Goal: Complete application form: Complete application form

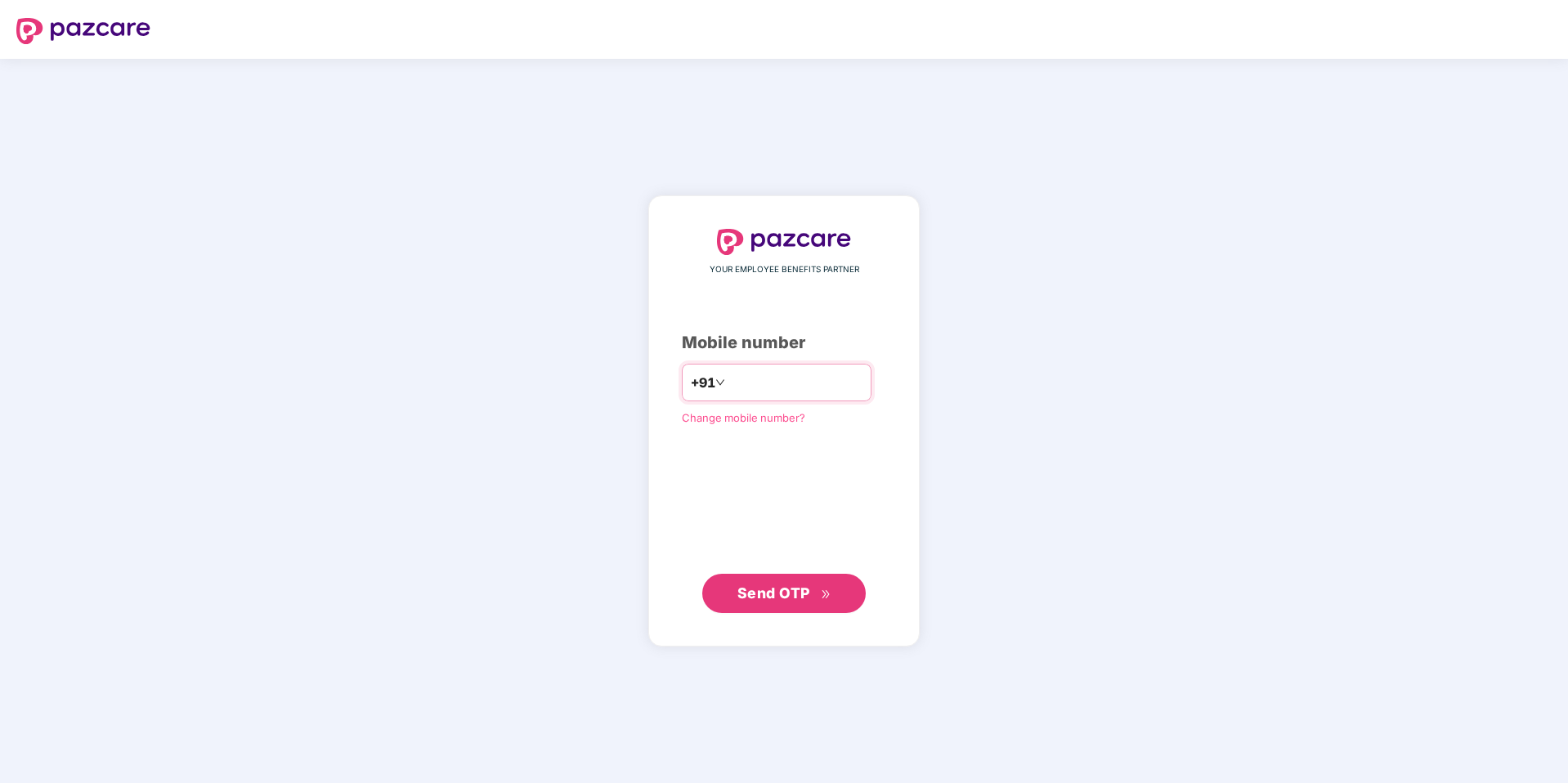
type input "**********"
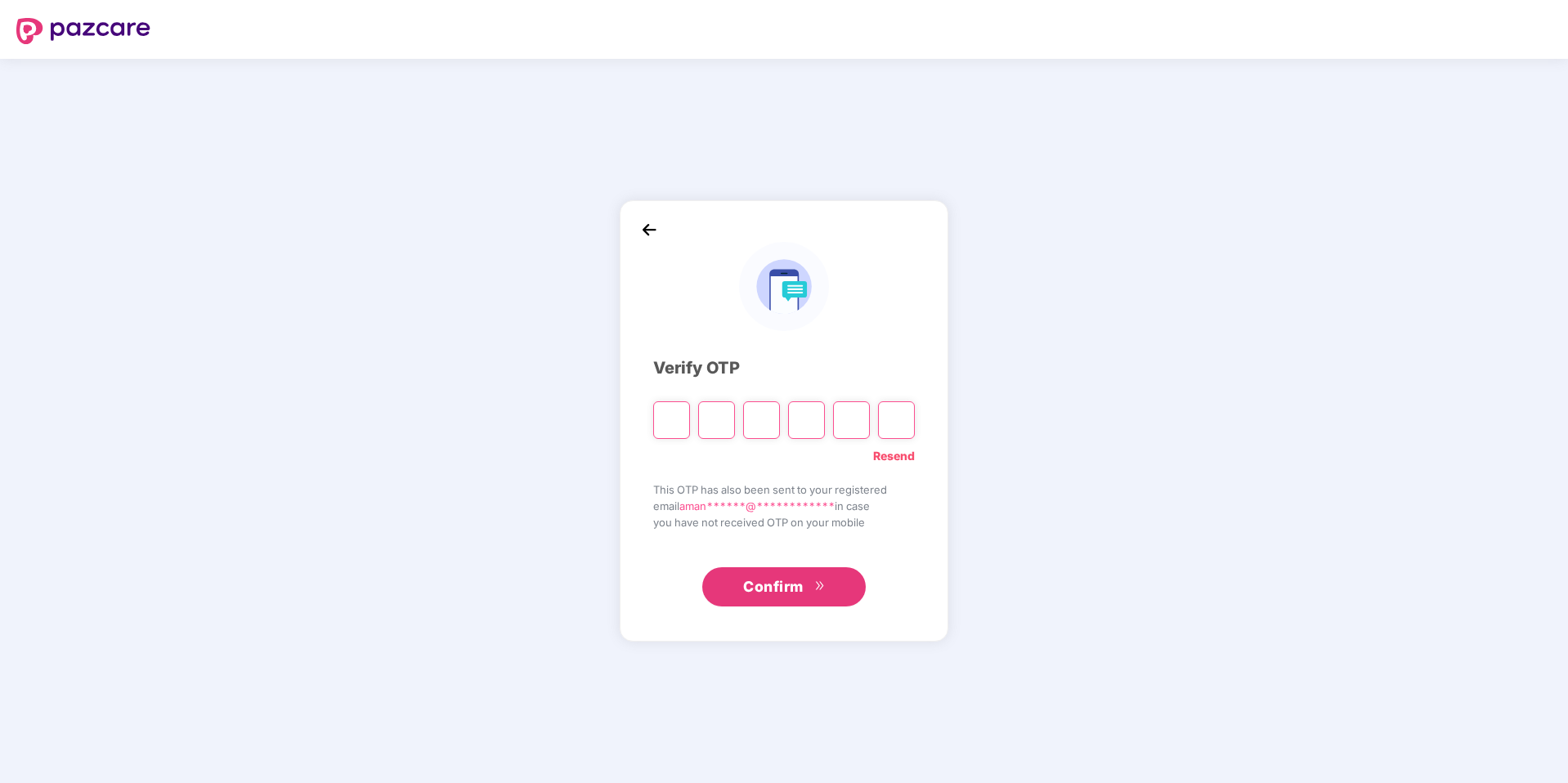
type input "*"
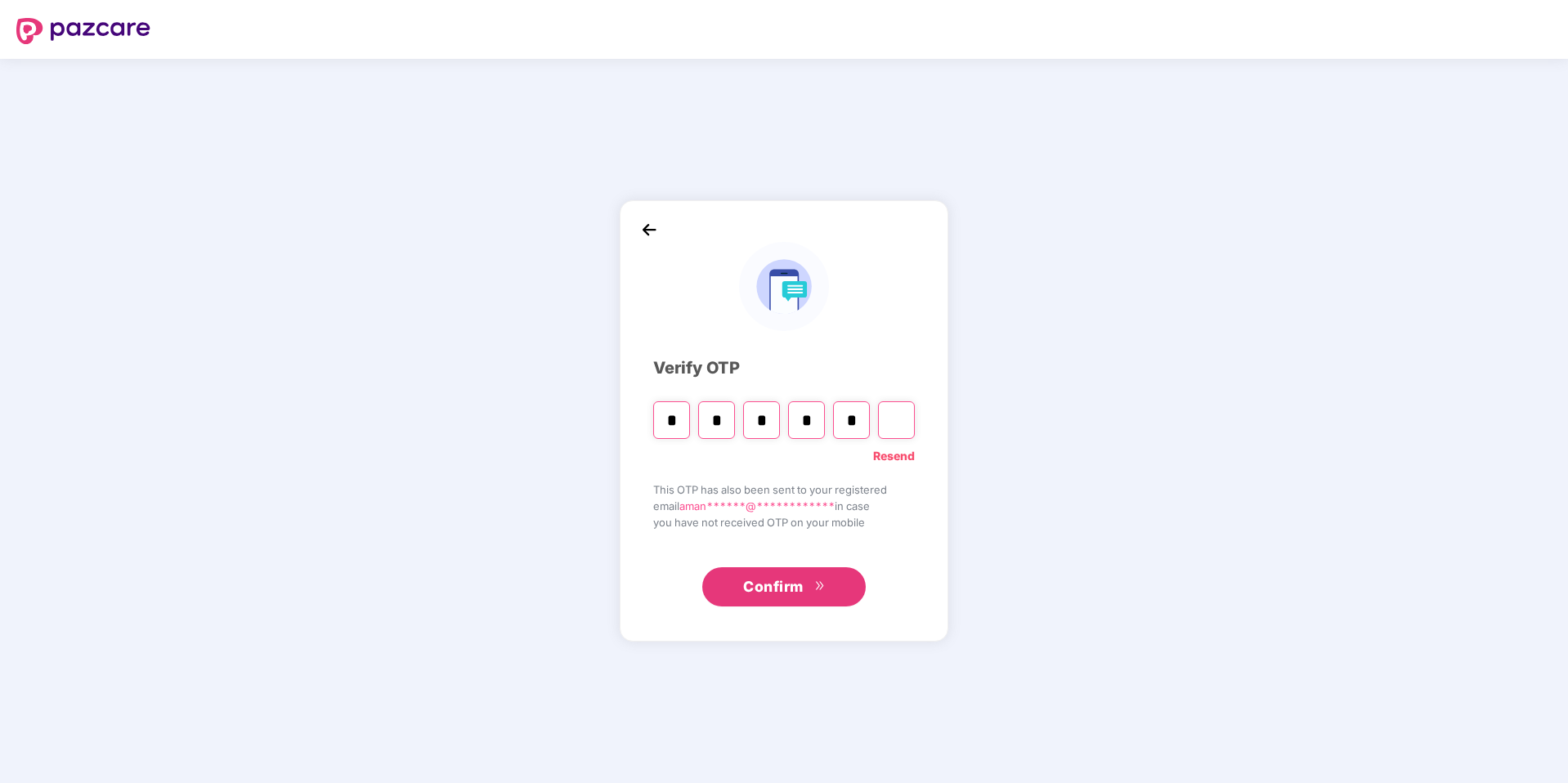
type input "*"
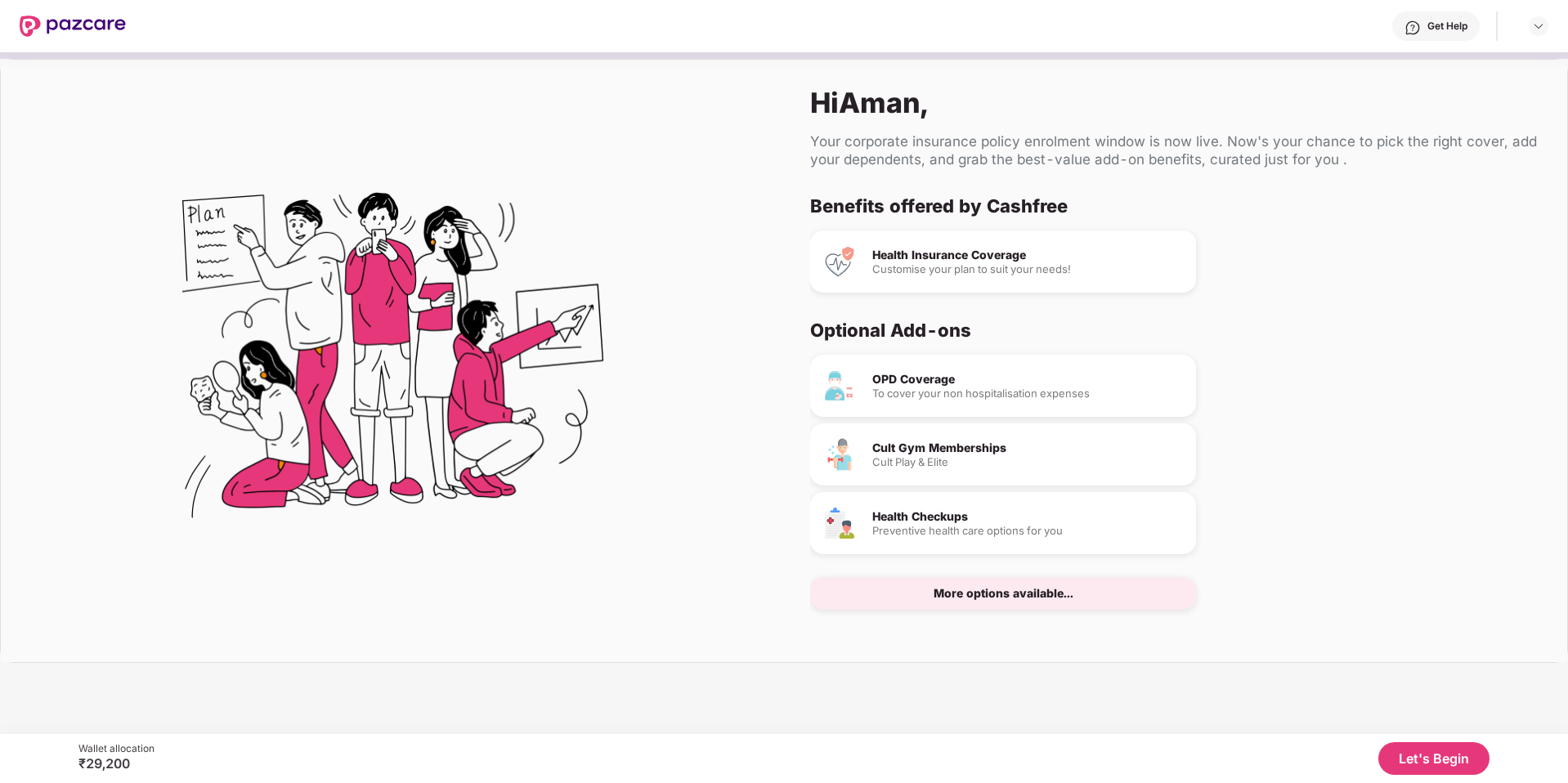
click at [1418, 743] on button "Let's Begin" at bounding box center [1433, 758] width 111 height 32
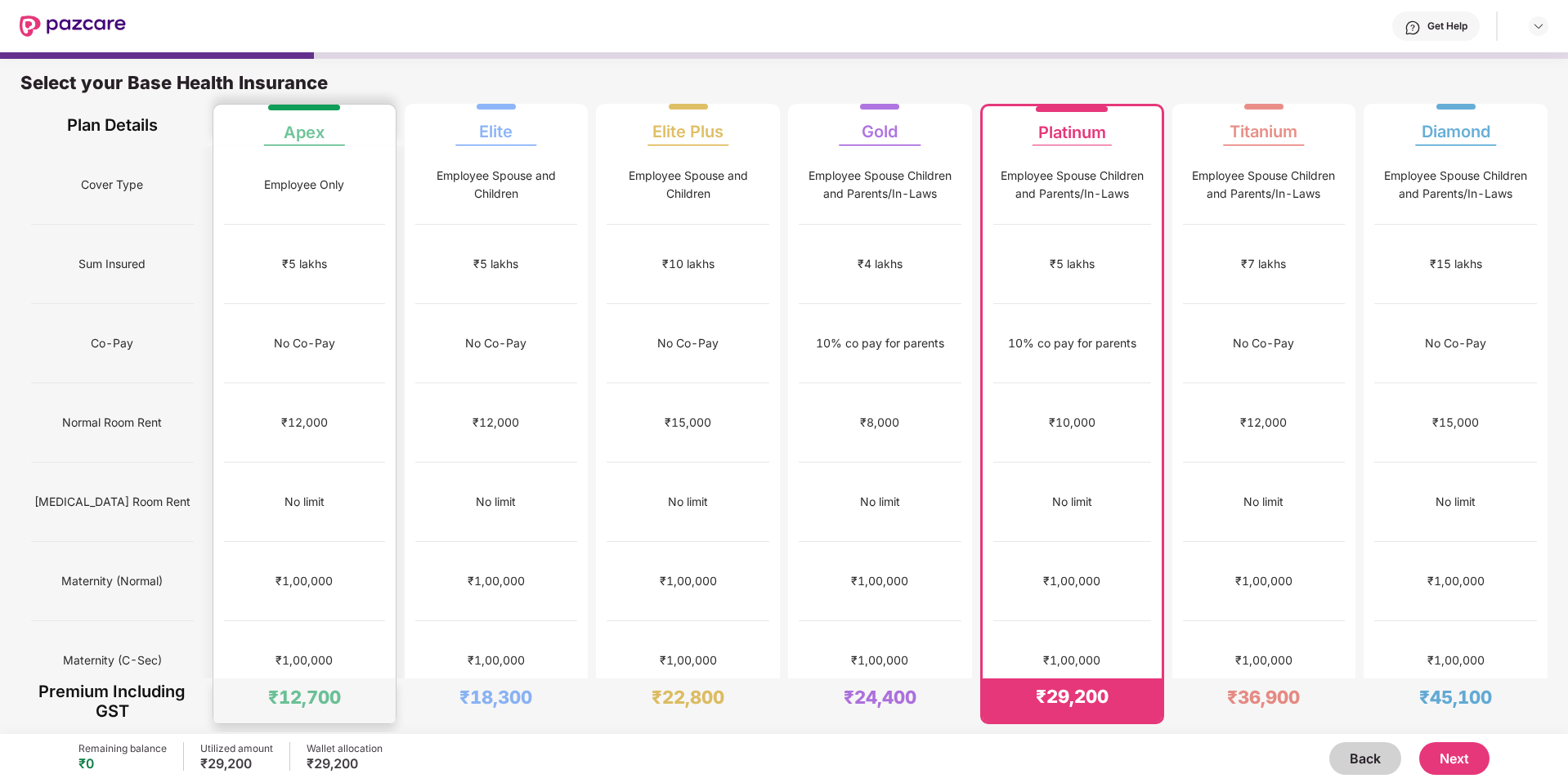
click at [298, 149] on div "Employee Only" at bounding box center [305, 185] width 161 height 80
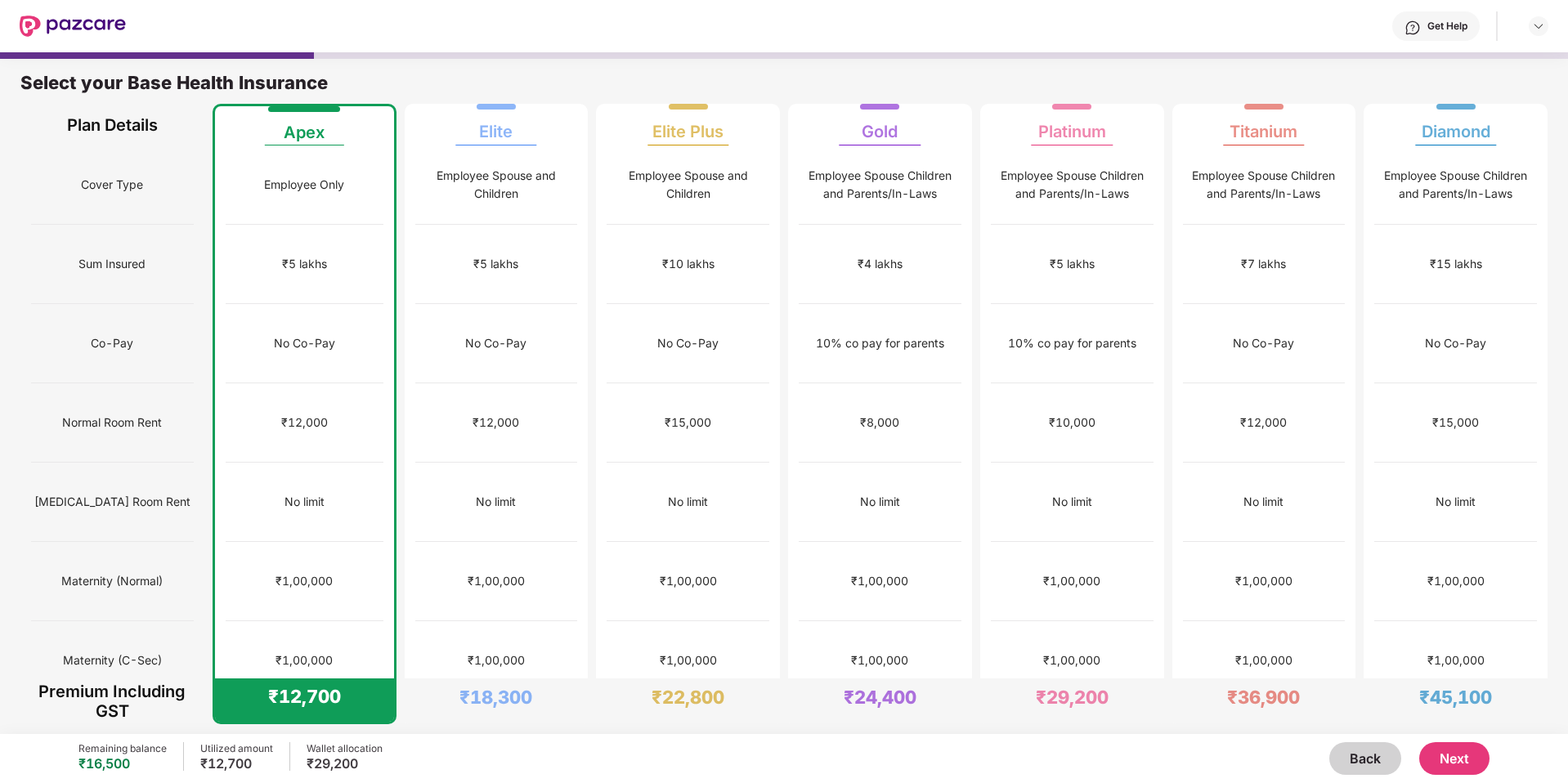
click at [1451, 751] on button "Next" at bounding box center [1454, 758] width 70 height 32
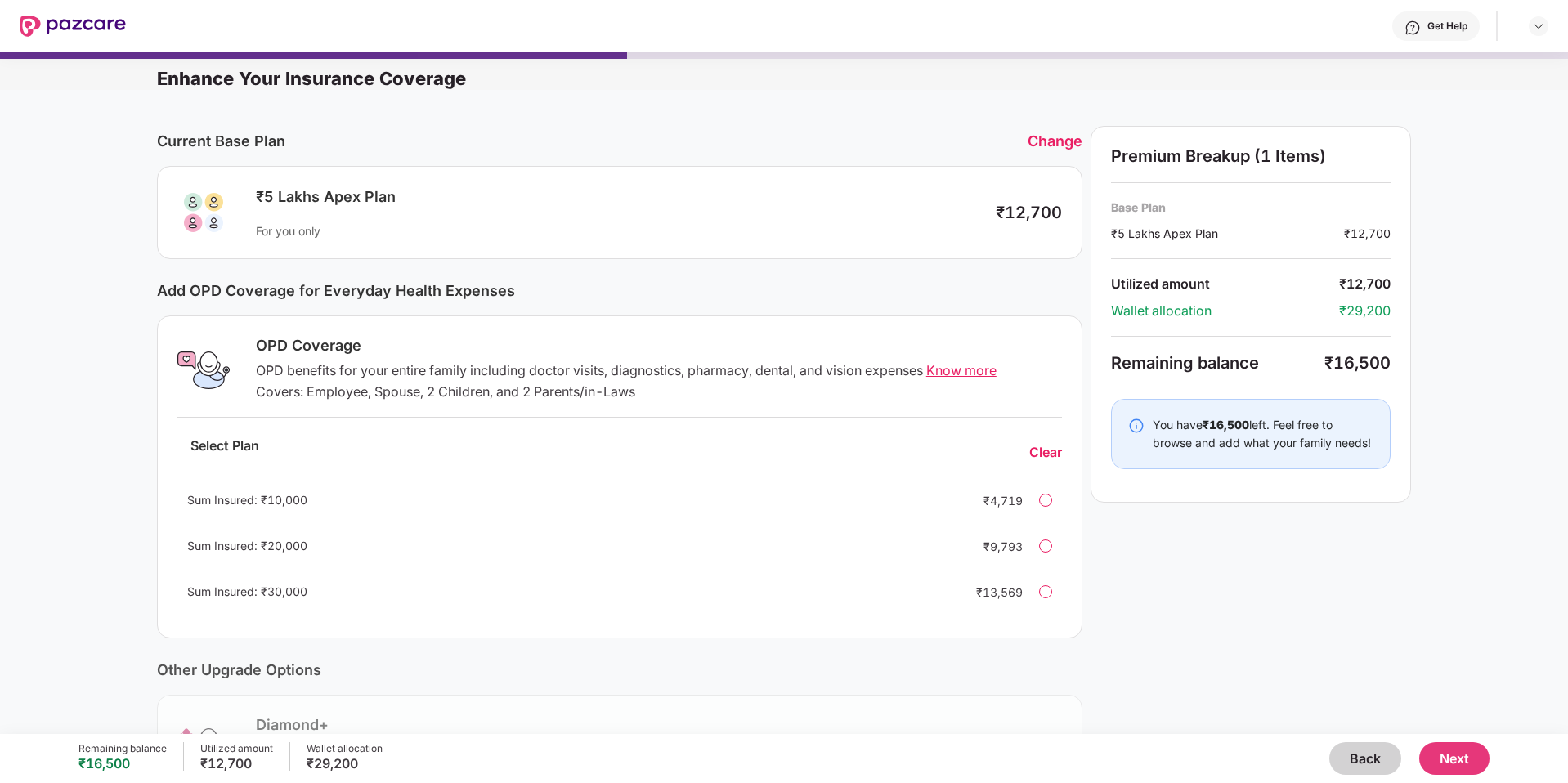
scroll to position [202, 0]
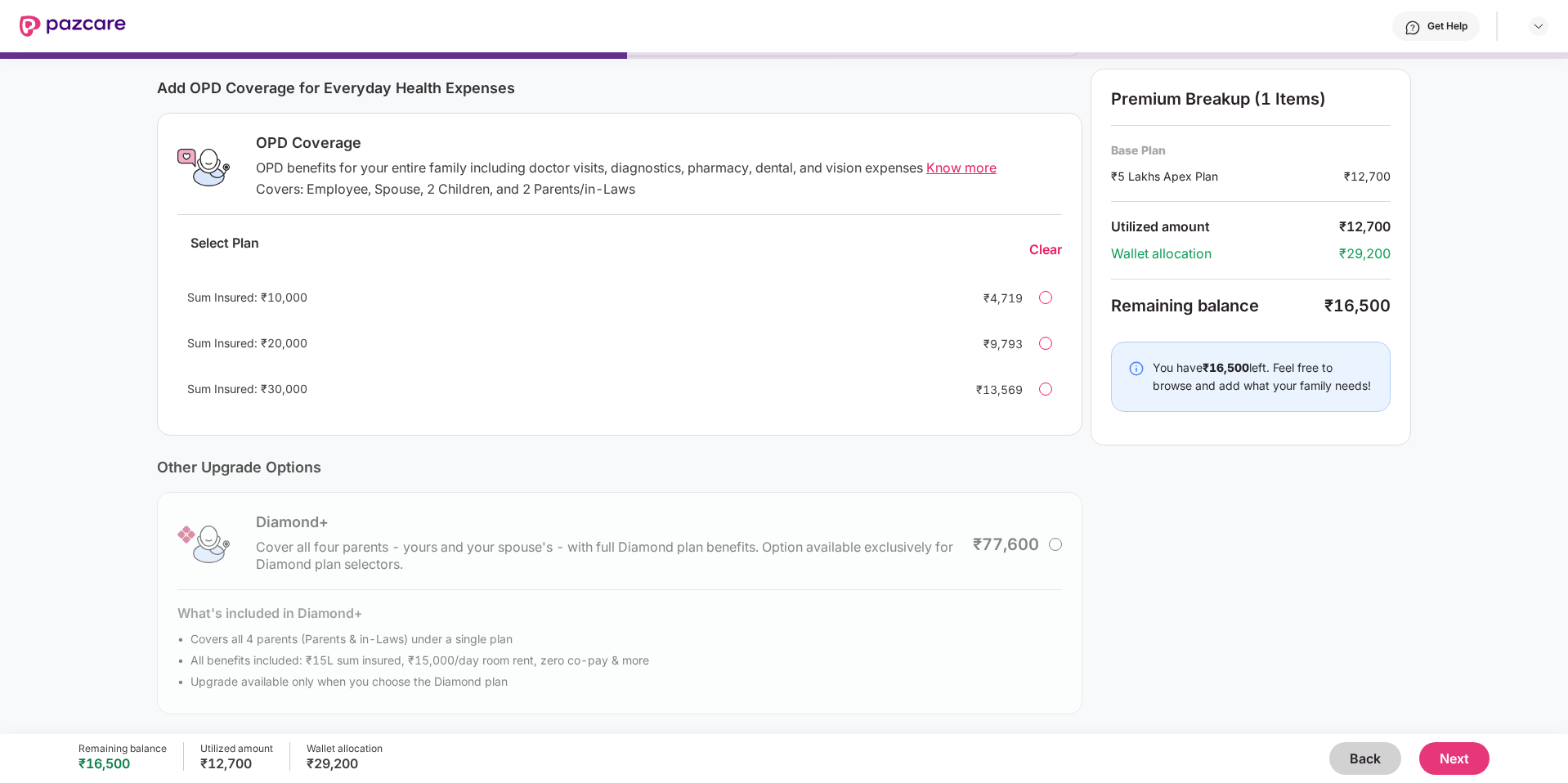
click at [1456, 758] on button "Next" at bounding box center [1454, 758] width 70 height 32
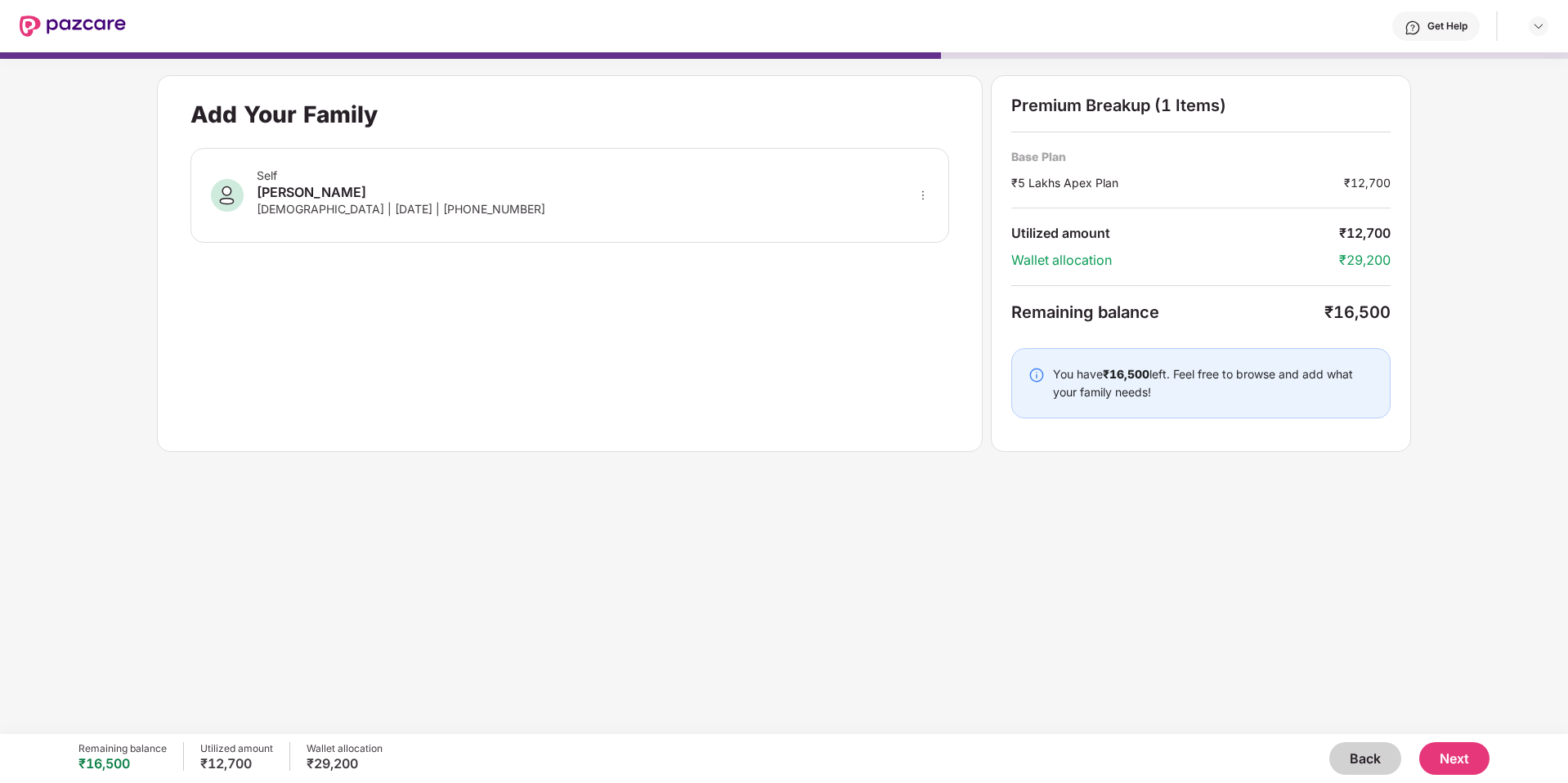
click at [587, 191] on div "Self [PERSON_NAME] [DEMOGRAPHIC_DATA] | [DATE] | [PHONE_NUMBER]" at bounding box center [569, 195] width 759 height 95
click at [1443, 750] on button "Next" at bounding box center [1454, 758] width 70 height 32
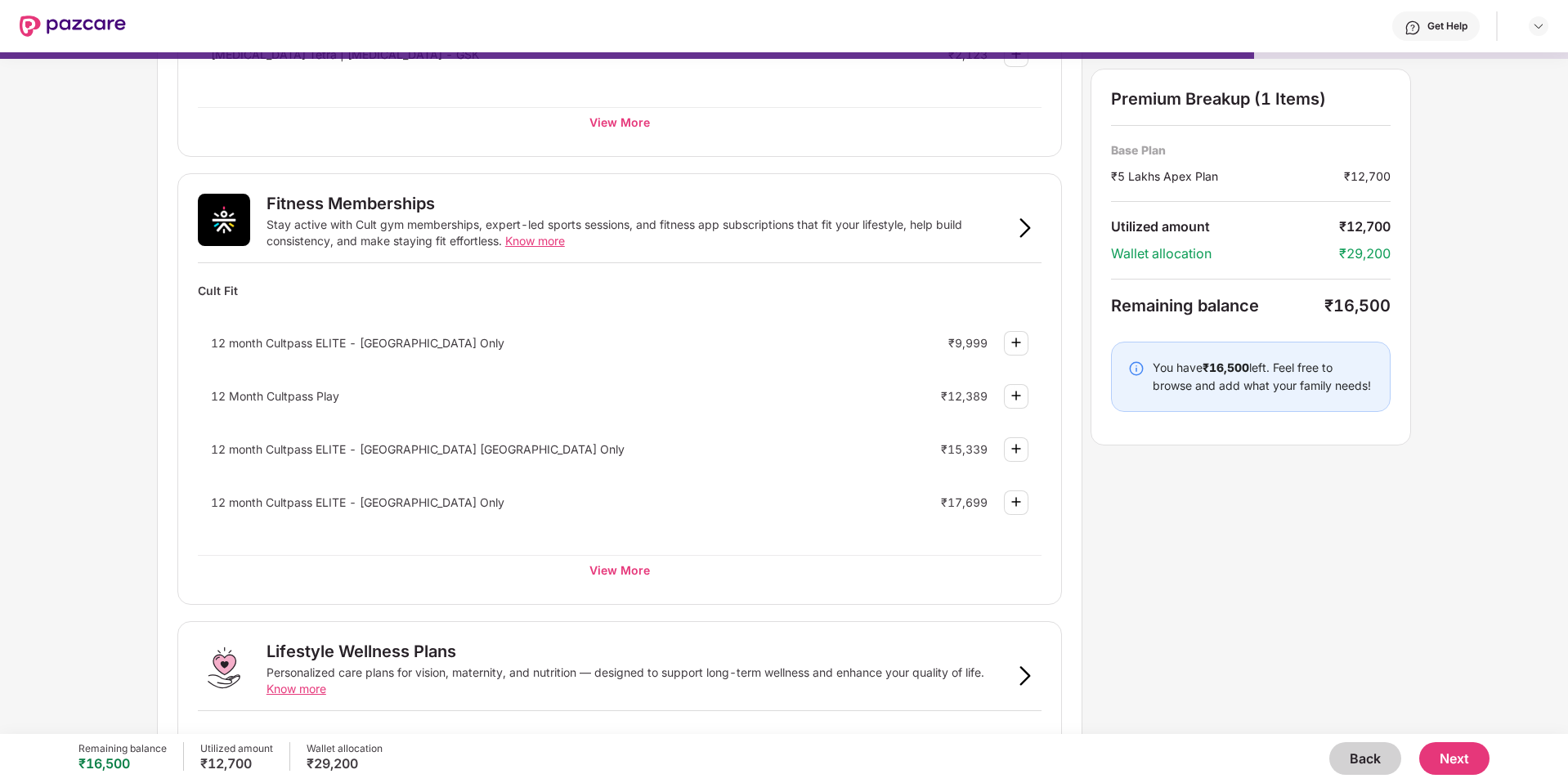
scroll to position [553, 0]
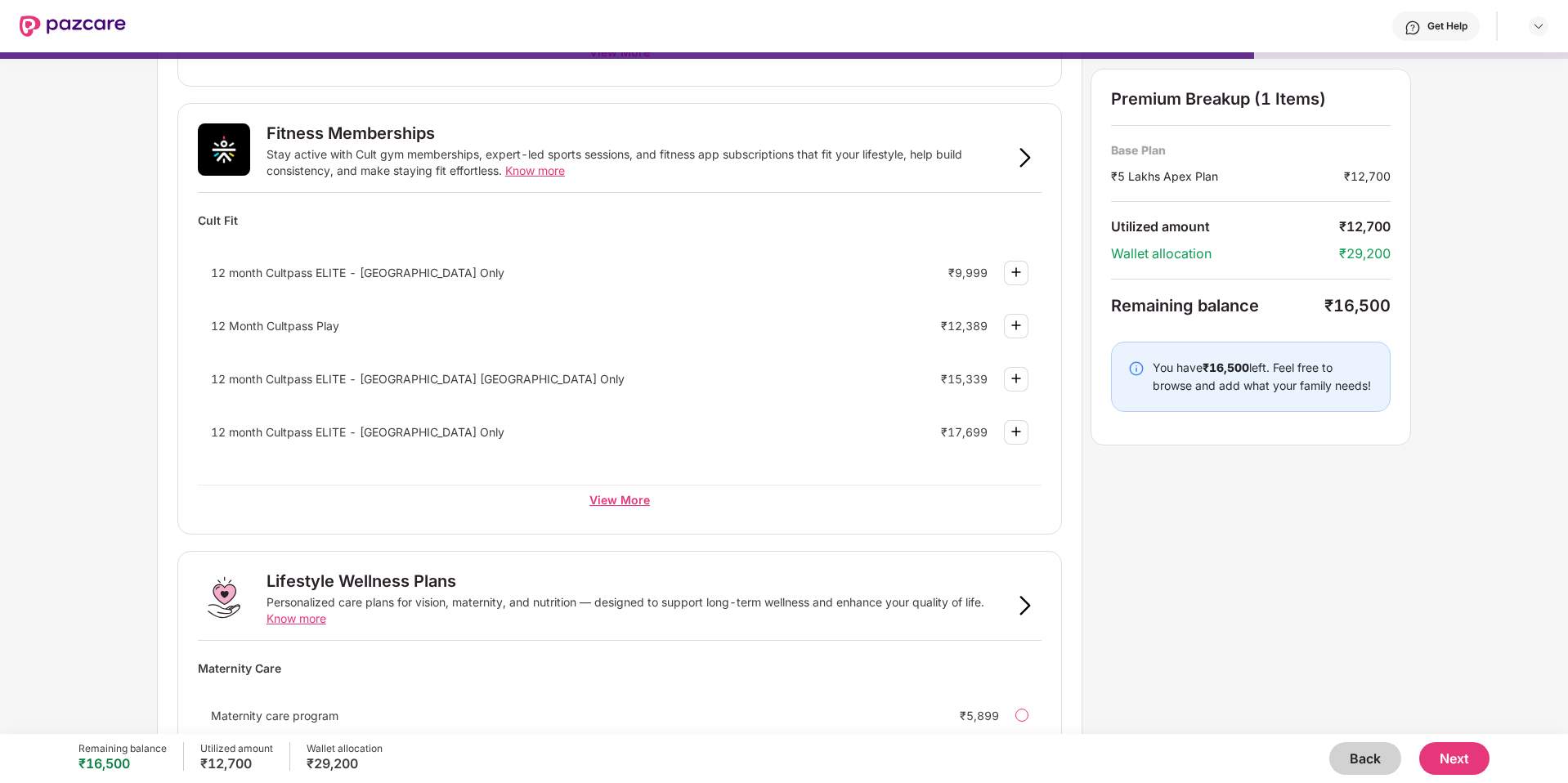
click at [626, 498] on div "View More" at bounding box center [619, 499] width 844 height 30
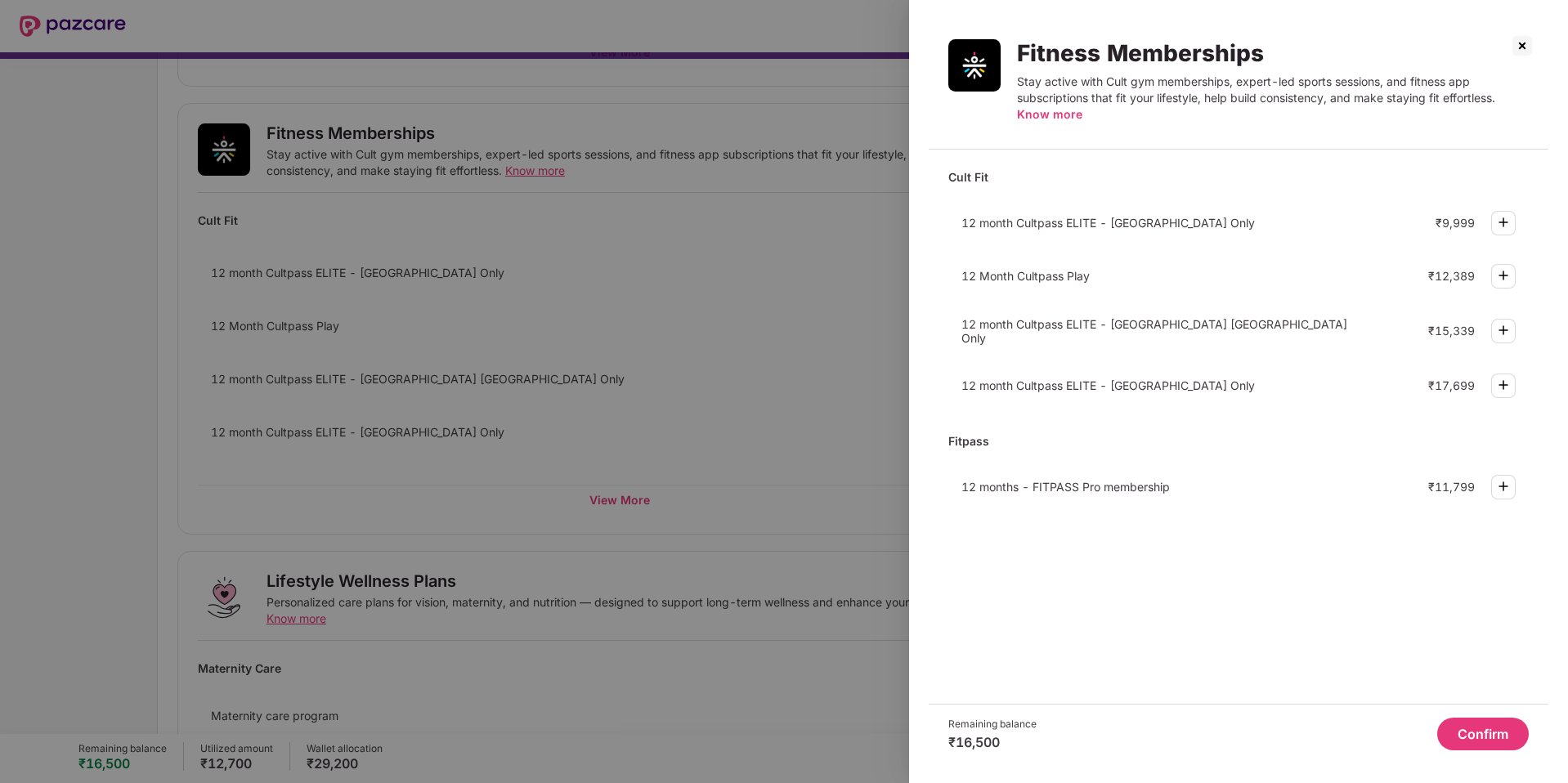
click at [1522, 43] on img at bounding box center [1522, 46] width 26 height 26
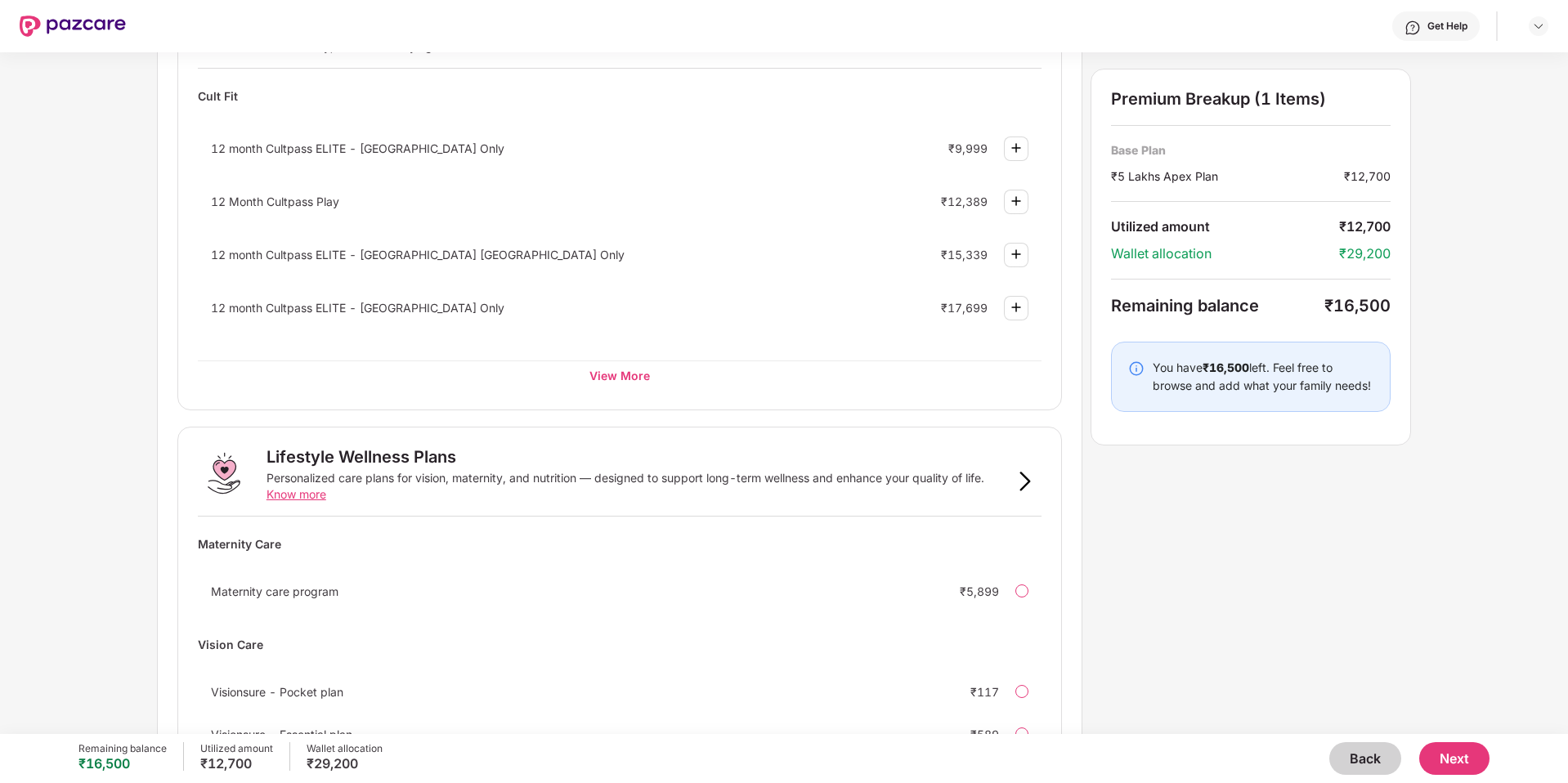
scroll to position [674, 0]
click at [620, 373] on div "View More" at bounding box center [619, 377] width 844 height 30
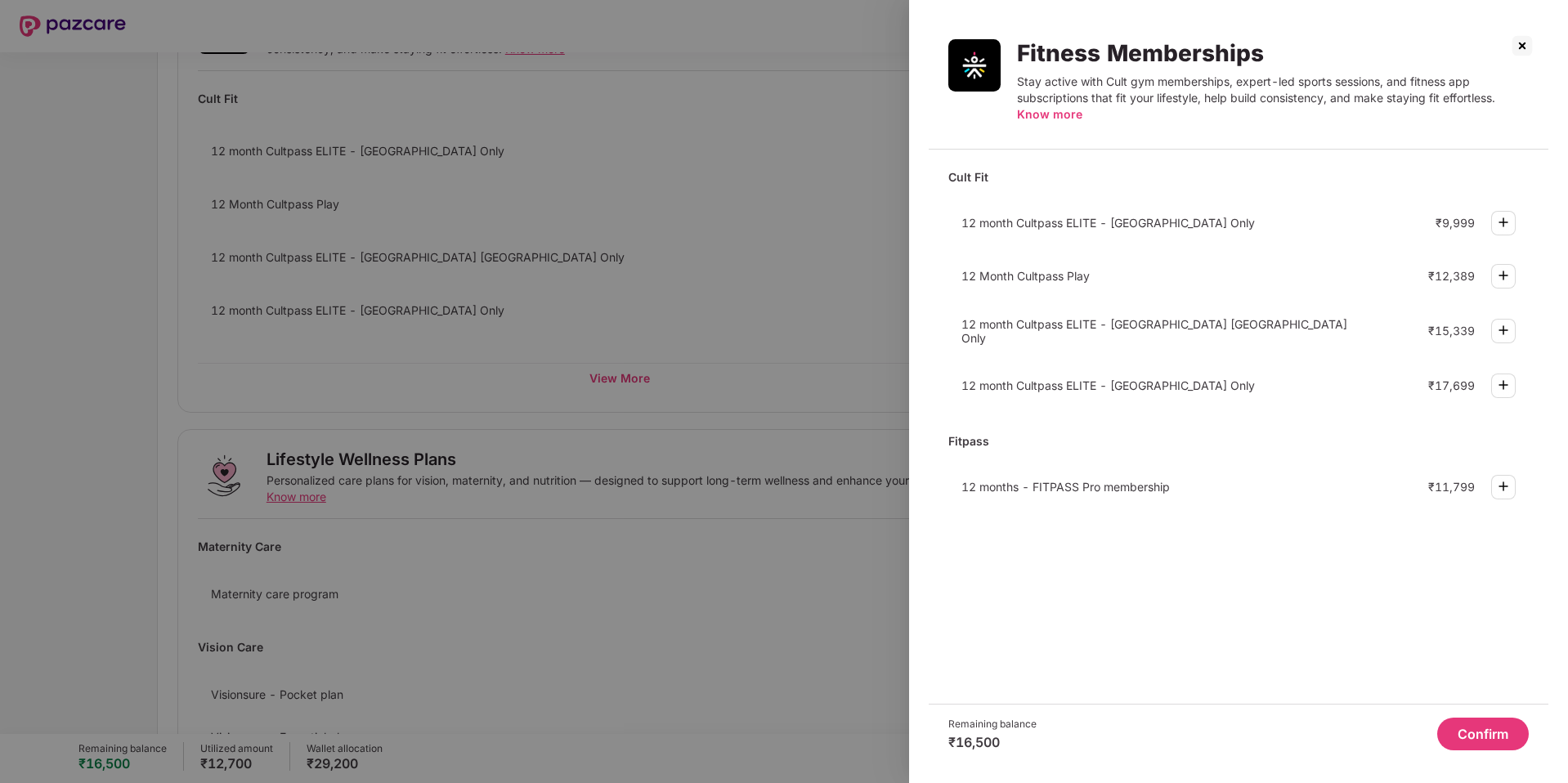
click at [1521, 47] on img at bounding box center [1522, 46] width 26 height 26
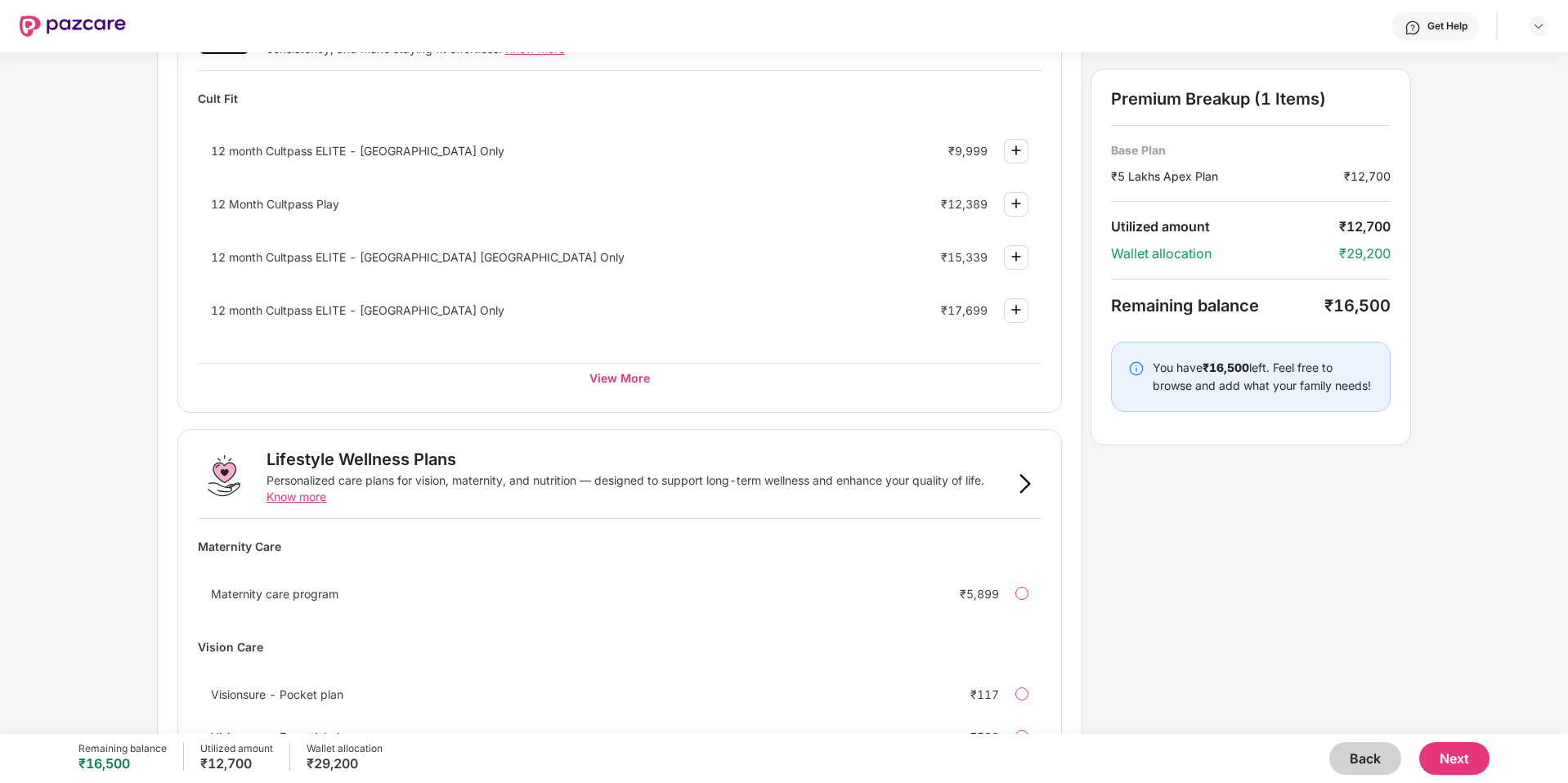
click at [1018, 154] on img at bounding box center [1016, 150] width 19 height 19
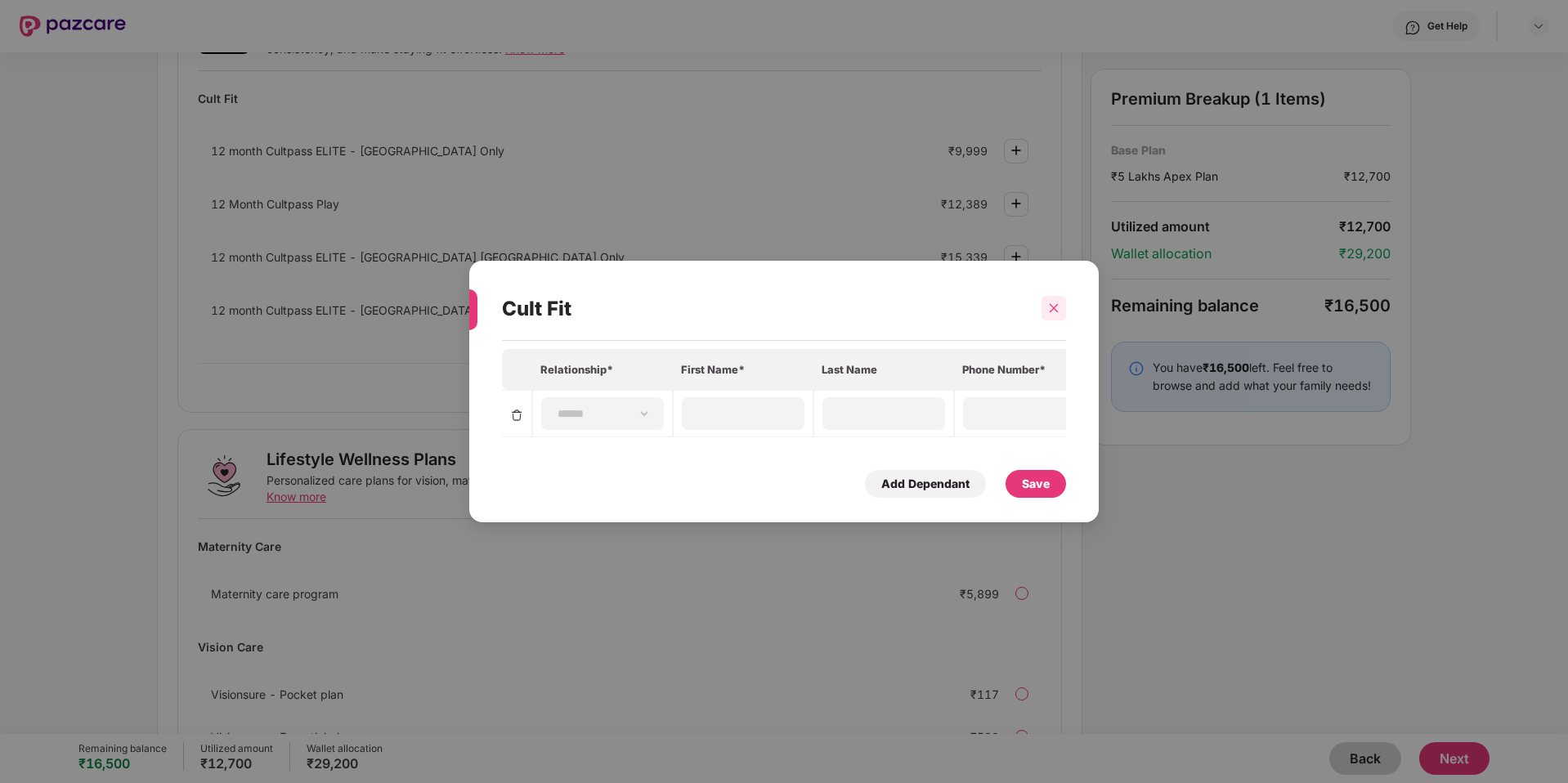
click at [1048, 314] on div at bounding box center [1054, 308] width 25 height 25
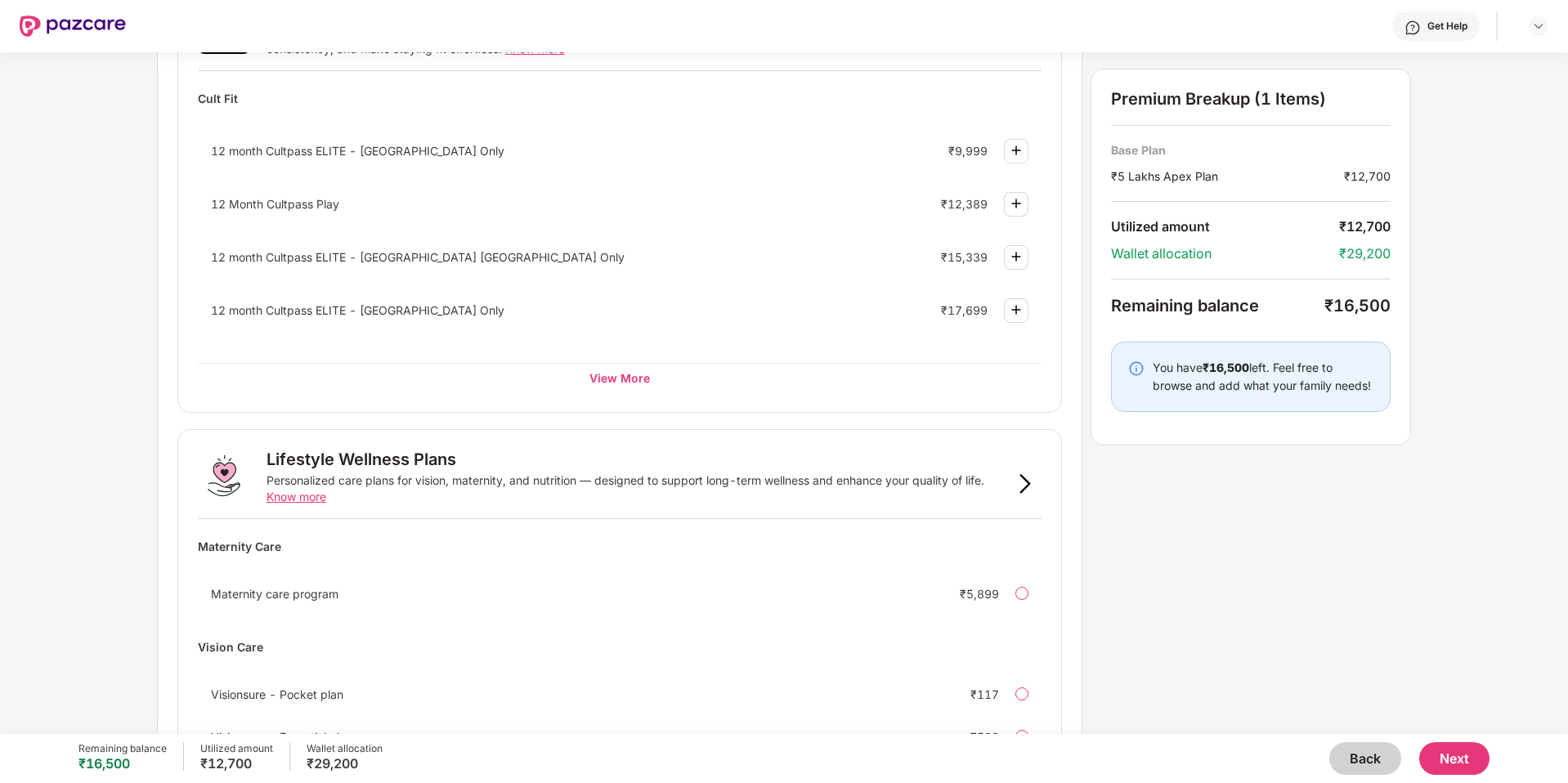
click at [1021, 152] on img at bounding box center [1016, 150] width 19 height 19
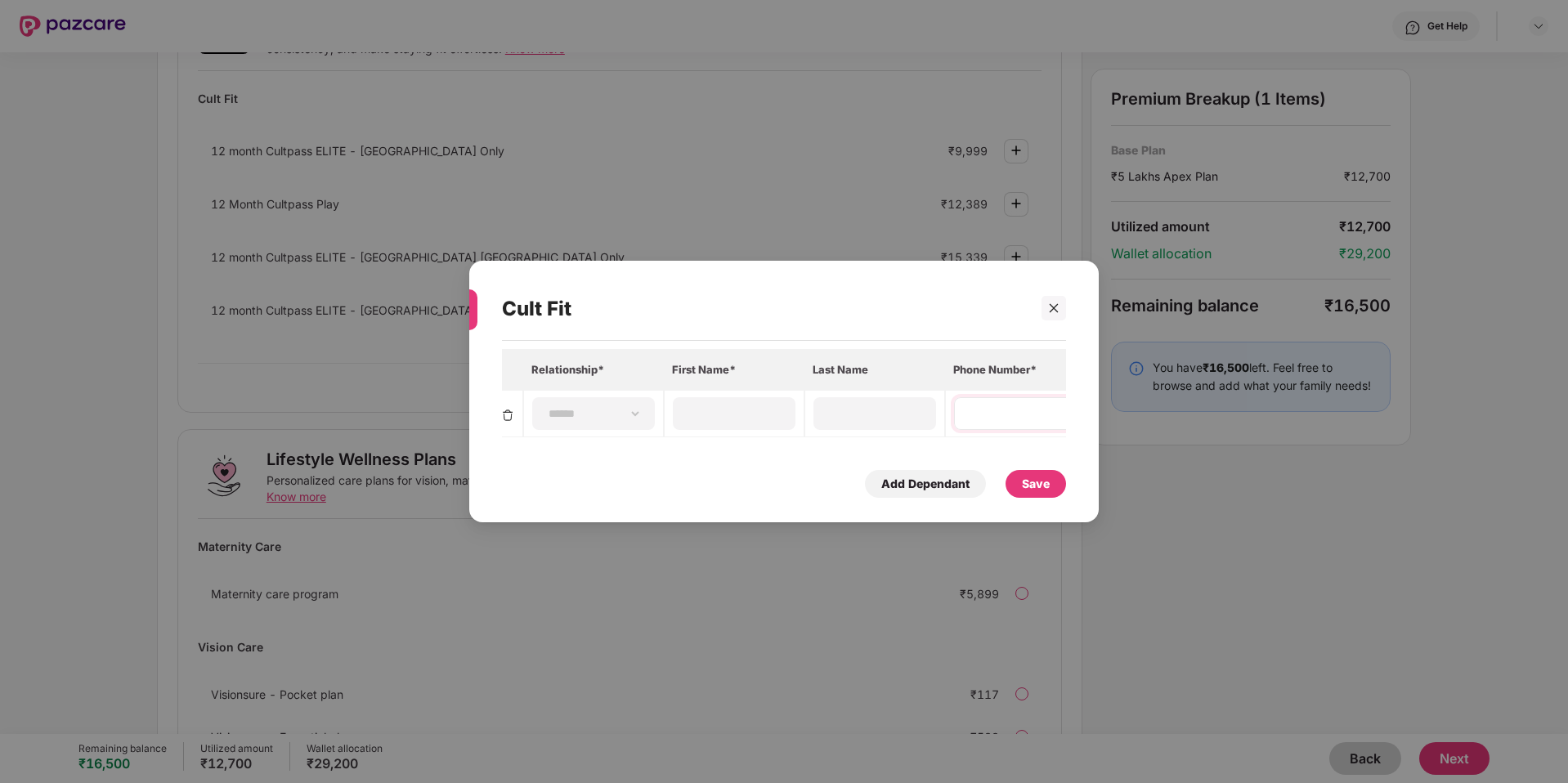
scroll to position [0, 0]
click at [566, 413] on select "**********" at bounding box center [603, 413] width 95 height 13
click at [1050, 312] on icon "close" at bounding box center [1054, 308] width 9 height 9
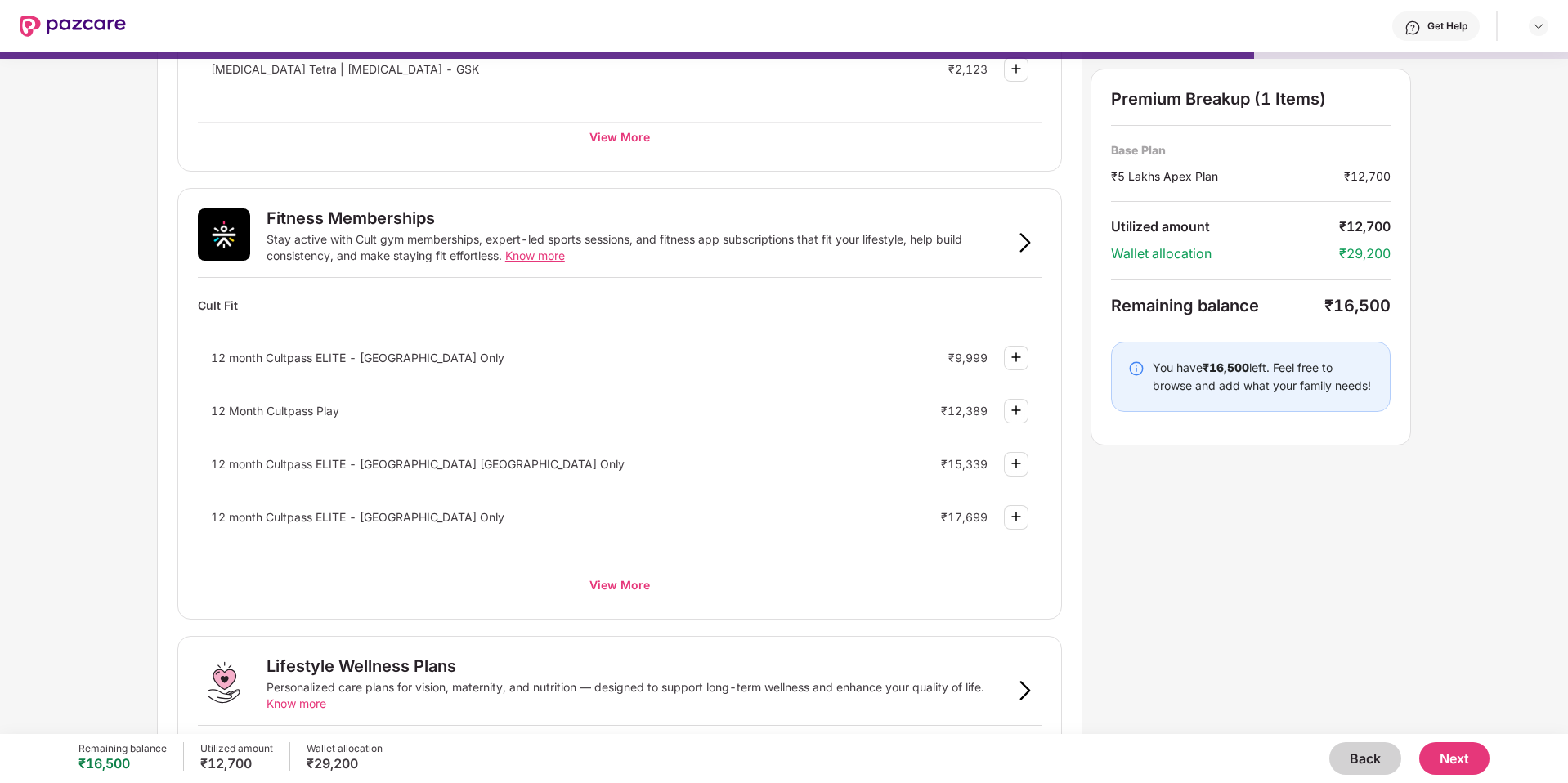
scroll to position [697, 0]
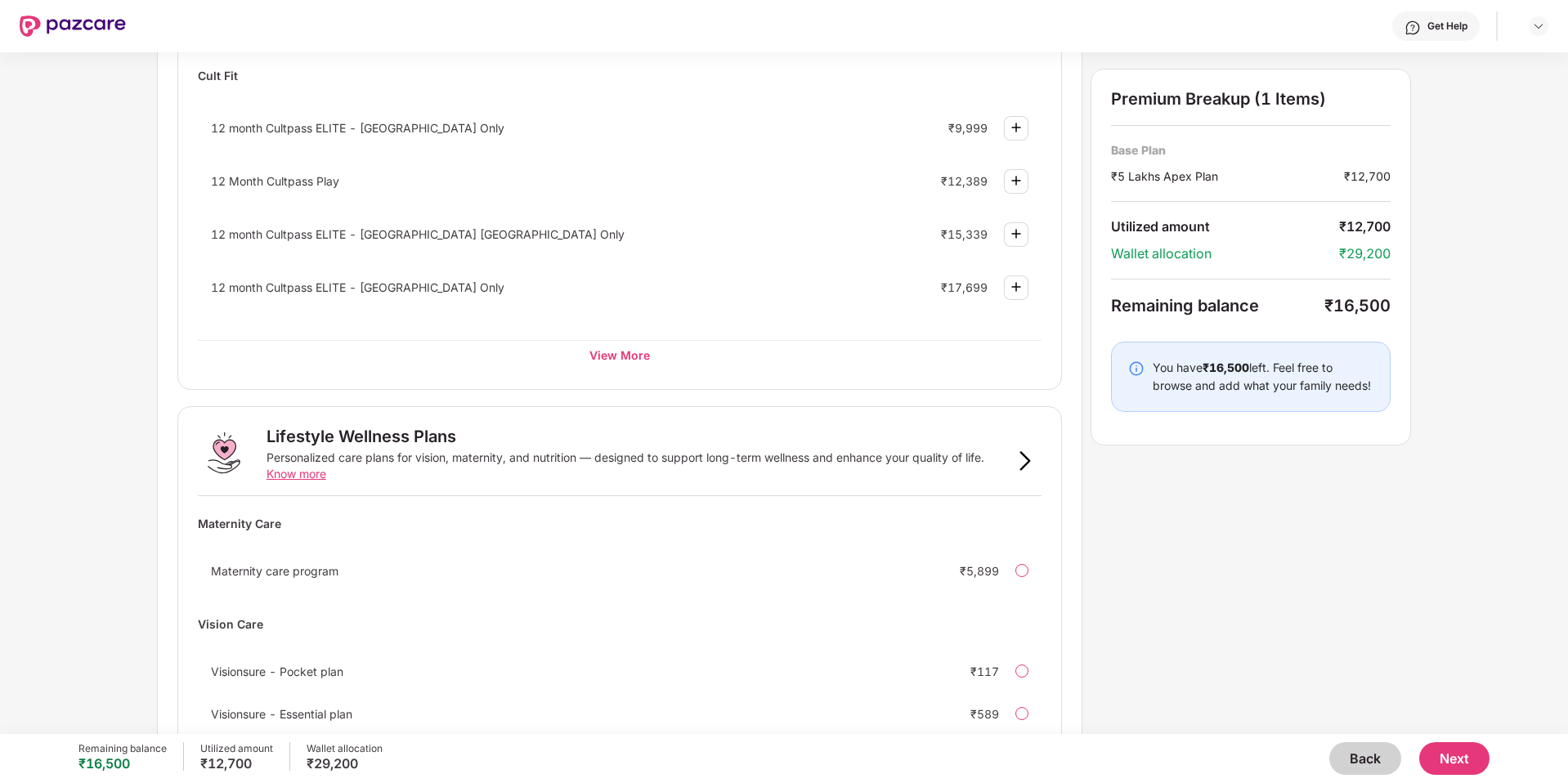
click at [1361, 755] on button "Back" at bounding box center [1365, 758] width 72 height 32
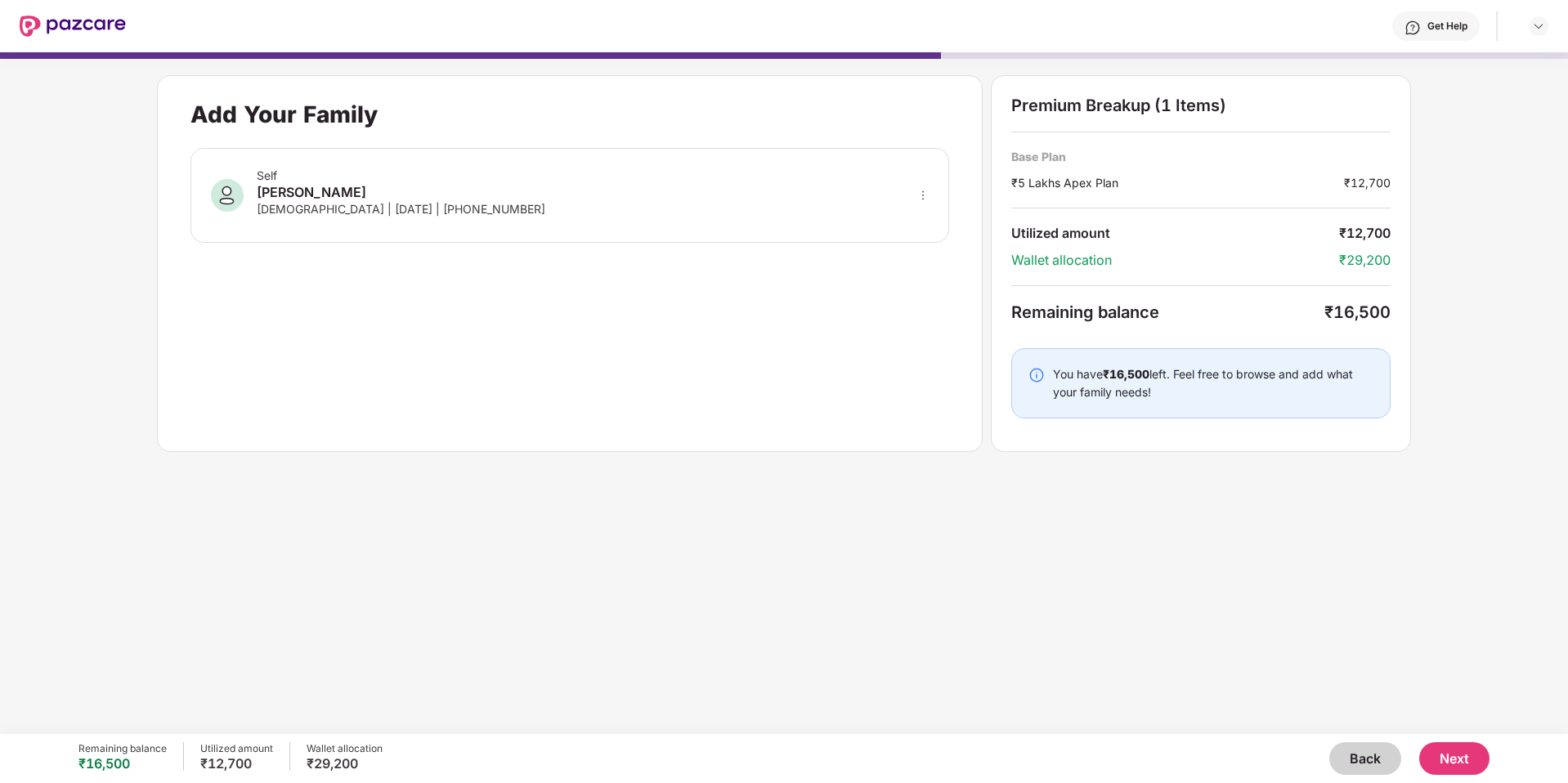
scroll to position [0, 0]
click at [1351, 751] on button "Back" at bounding box center [1365, 758] width 72 height 32
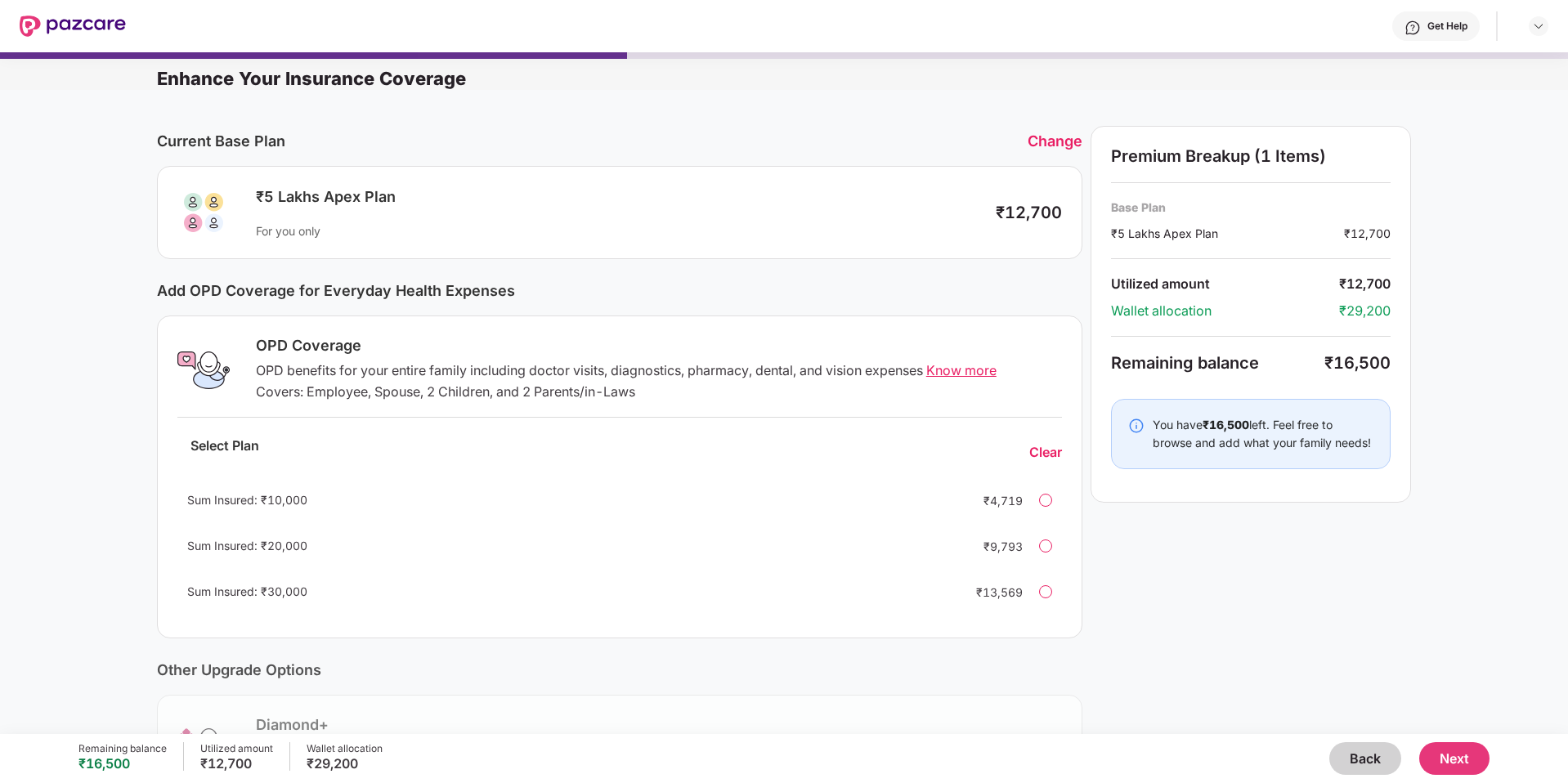
click at [1381, 755] on button "Back" at bounding box center [1365, 758] width 72 height 32
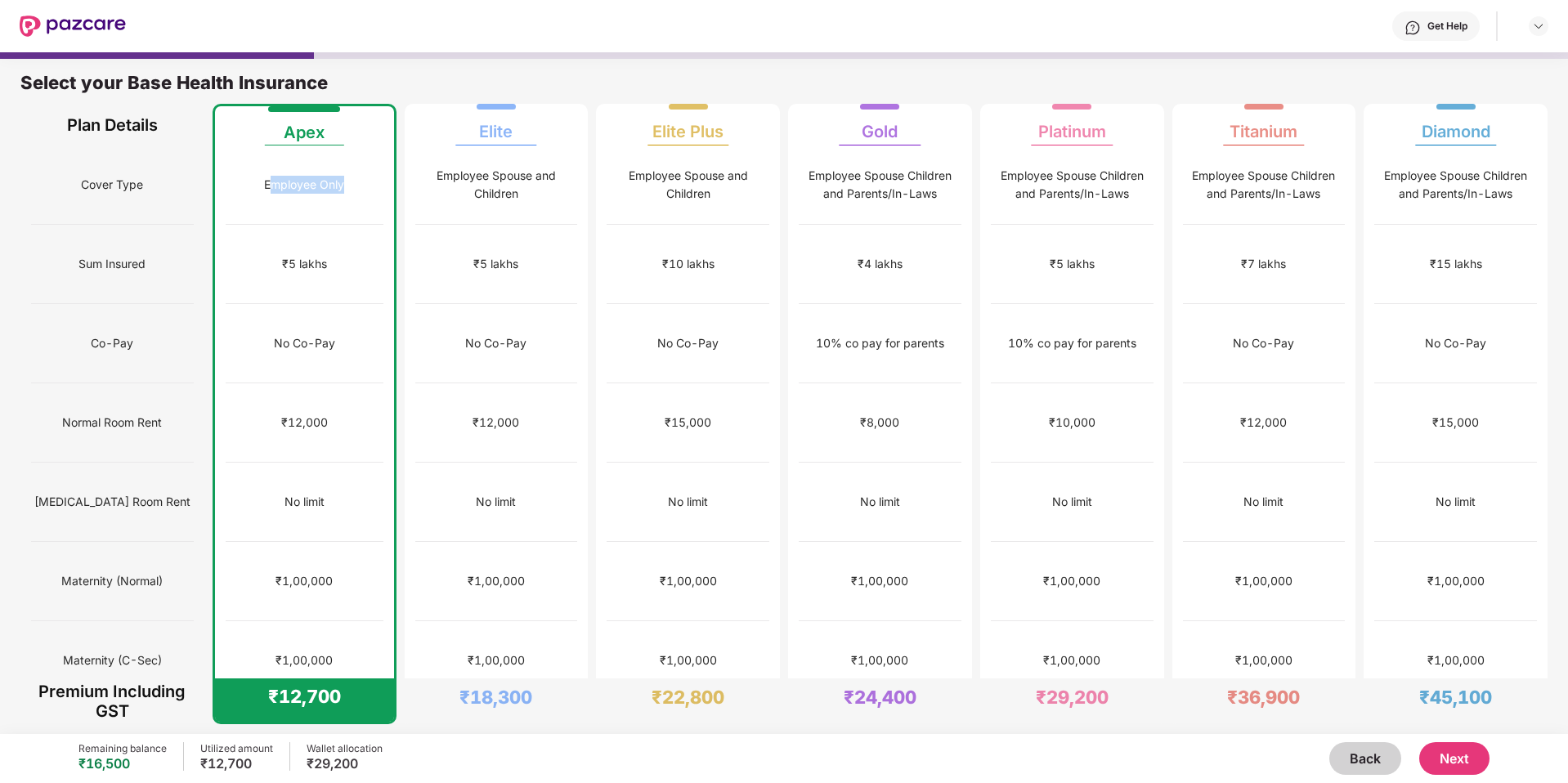
drag, startPoint x: 268, startPoint y: 174, endPoint x: 388, endPoint y: 173, distance: 120.0
drag, startPoint x: 1040, startPoint y: 187, endPoint x: 1075, endPoint y: 187, distance: 35.0
click at [1075, 187] on div "Employee Spouse Children and Parents/In-Laws" at bounding box center [1072, 184] width 161 height 36
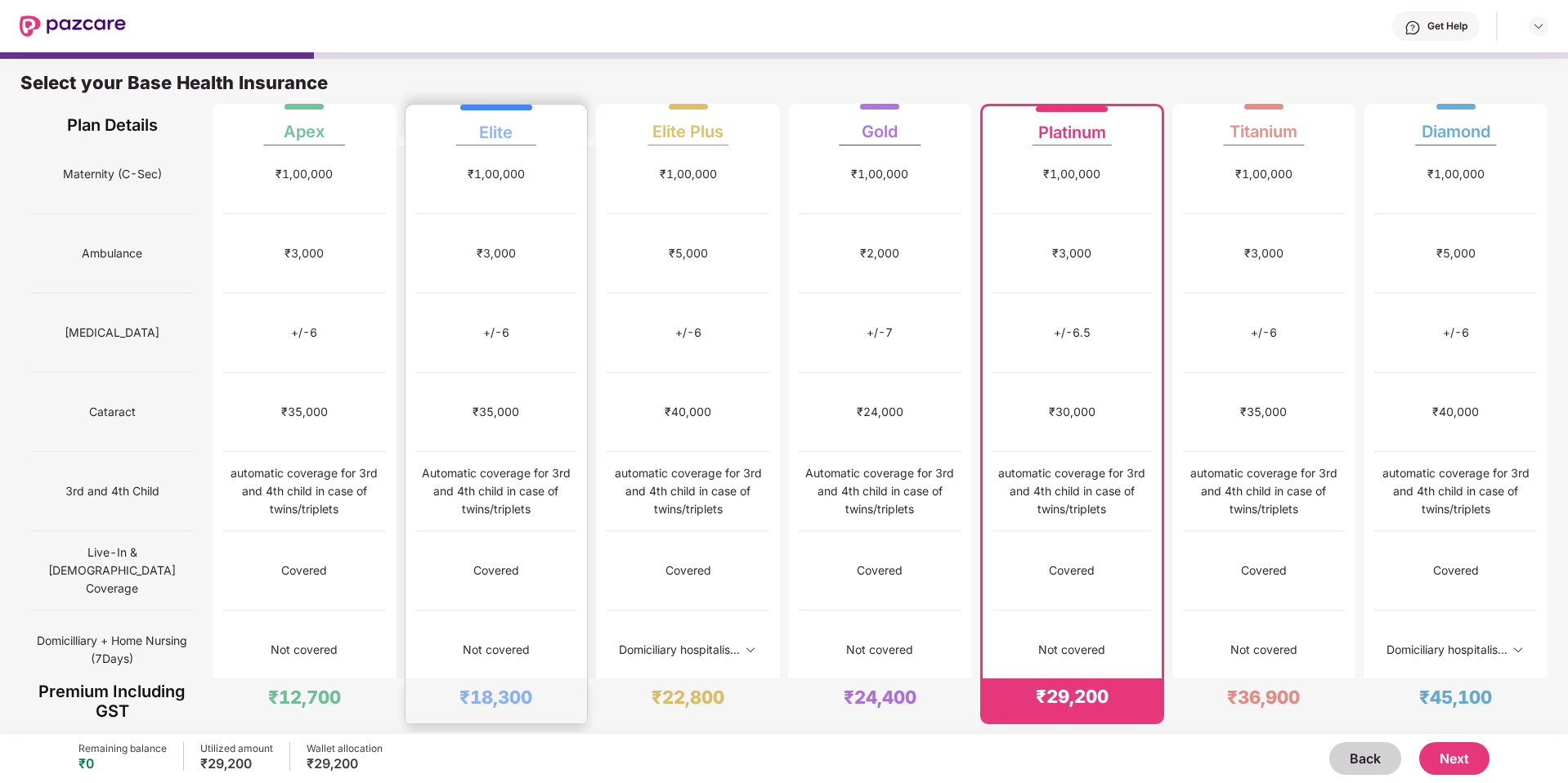
scroll to position [573, 0]
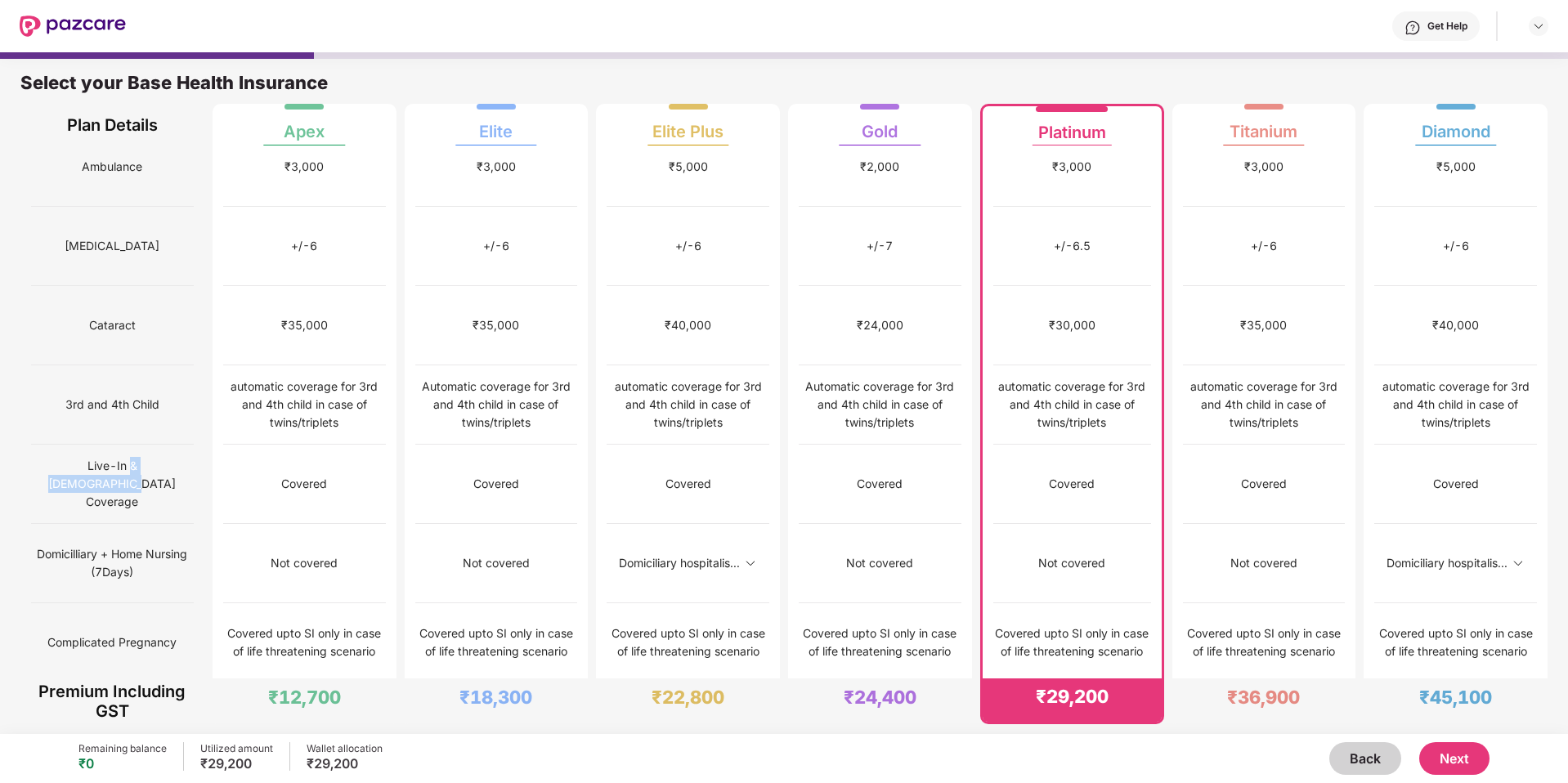
drag, startPoint x: 86, startPoint y: 279, endPoint x: 190, endPoint y: 276, distance: 104.0
click at [190, 445] on div "Live-In & [DEMOGRAPHIC_DATA] Coverage" at bounding box center [112, 484] width 163 height 80
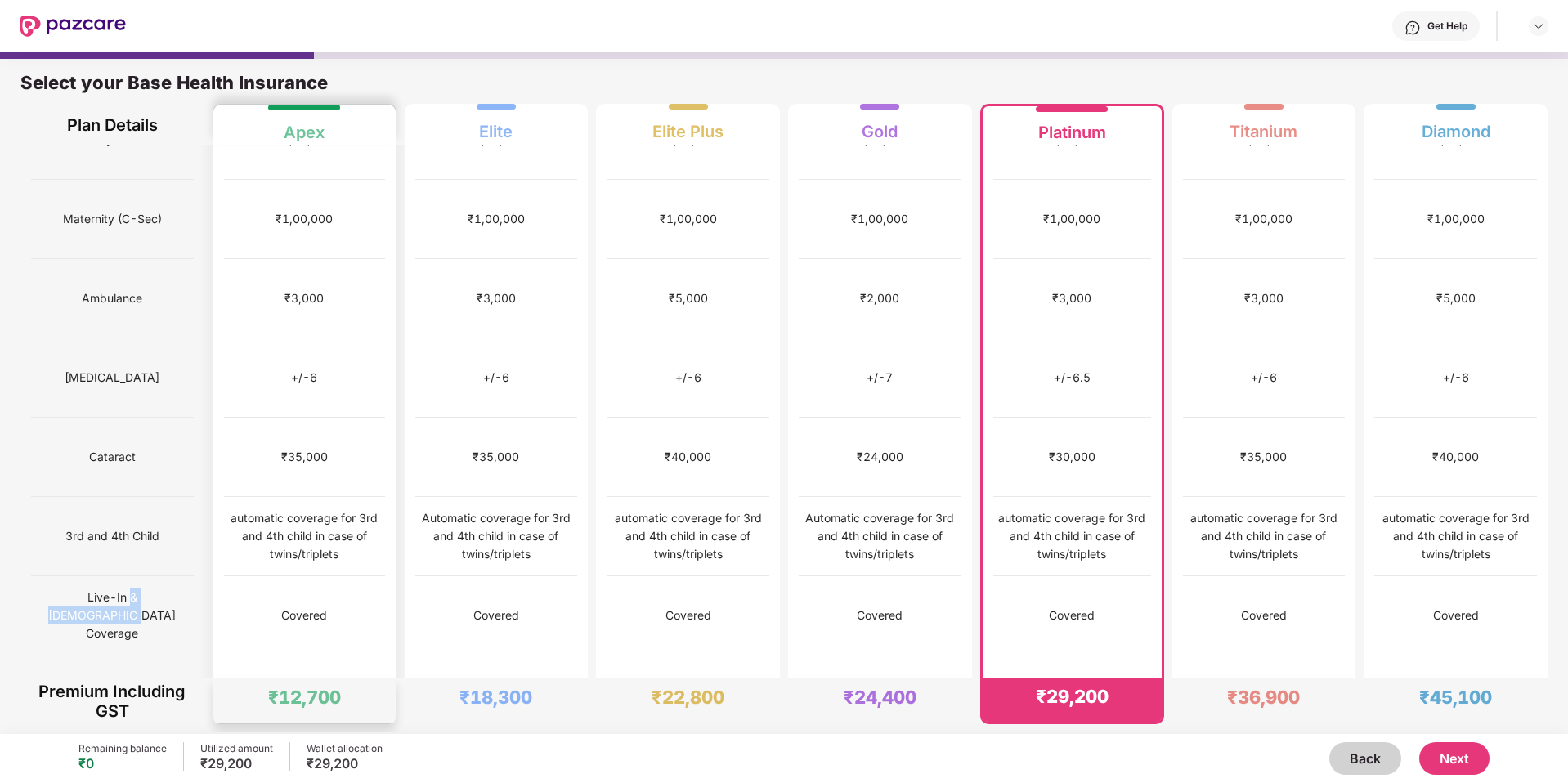
scroll to position [513, 0]
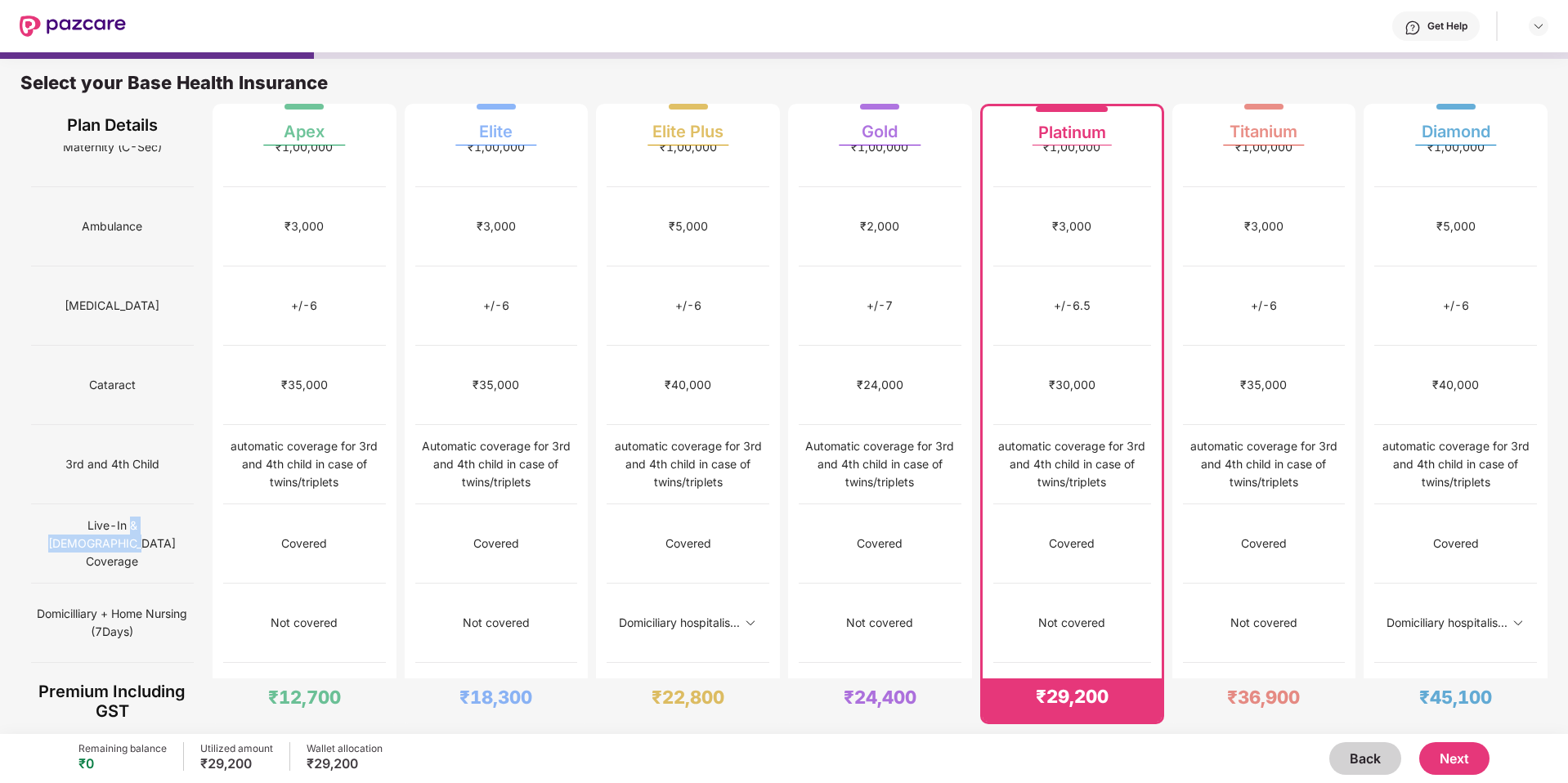
click at [1455, 754] on button "Next" at bounding box center [1454, 758] width 70 height 32
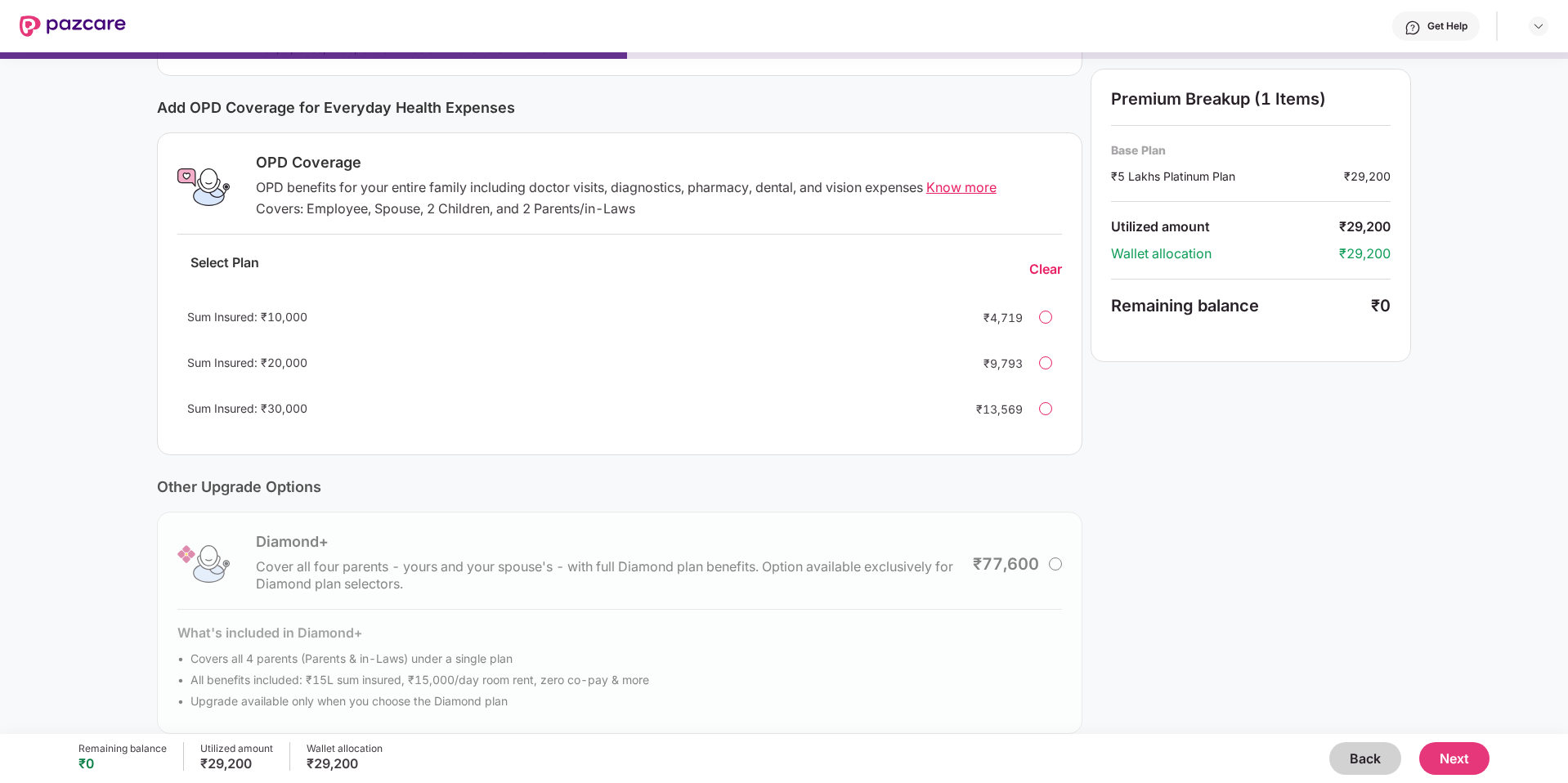
scroll to position [202, 0]
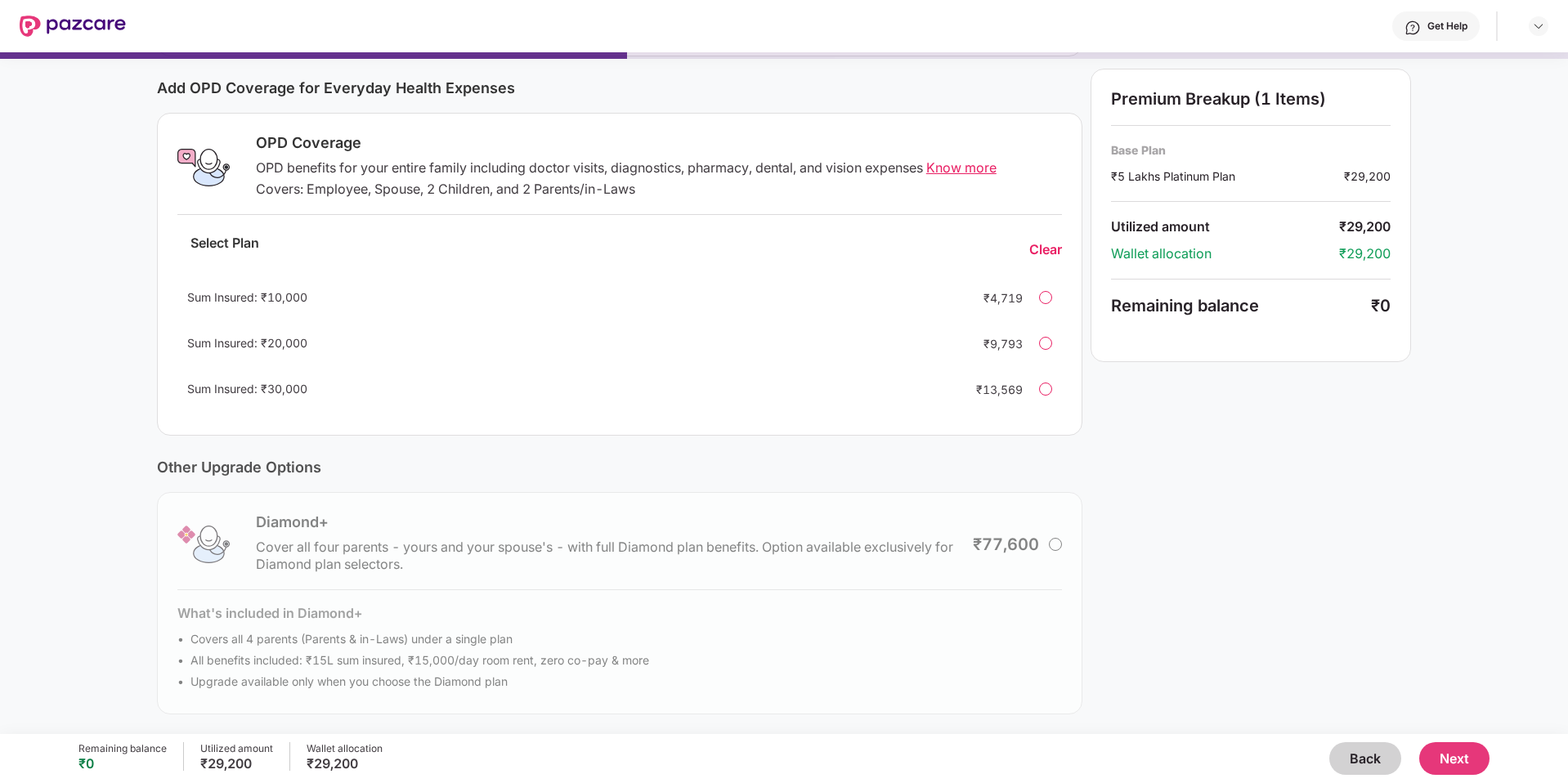
click at [1466, 762] on button "Next" at bounding box center [1454, 758] width 70 height 32
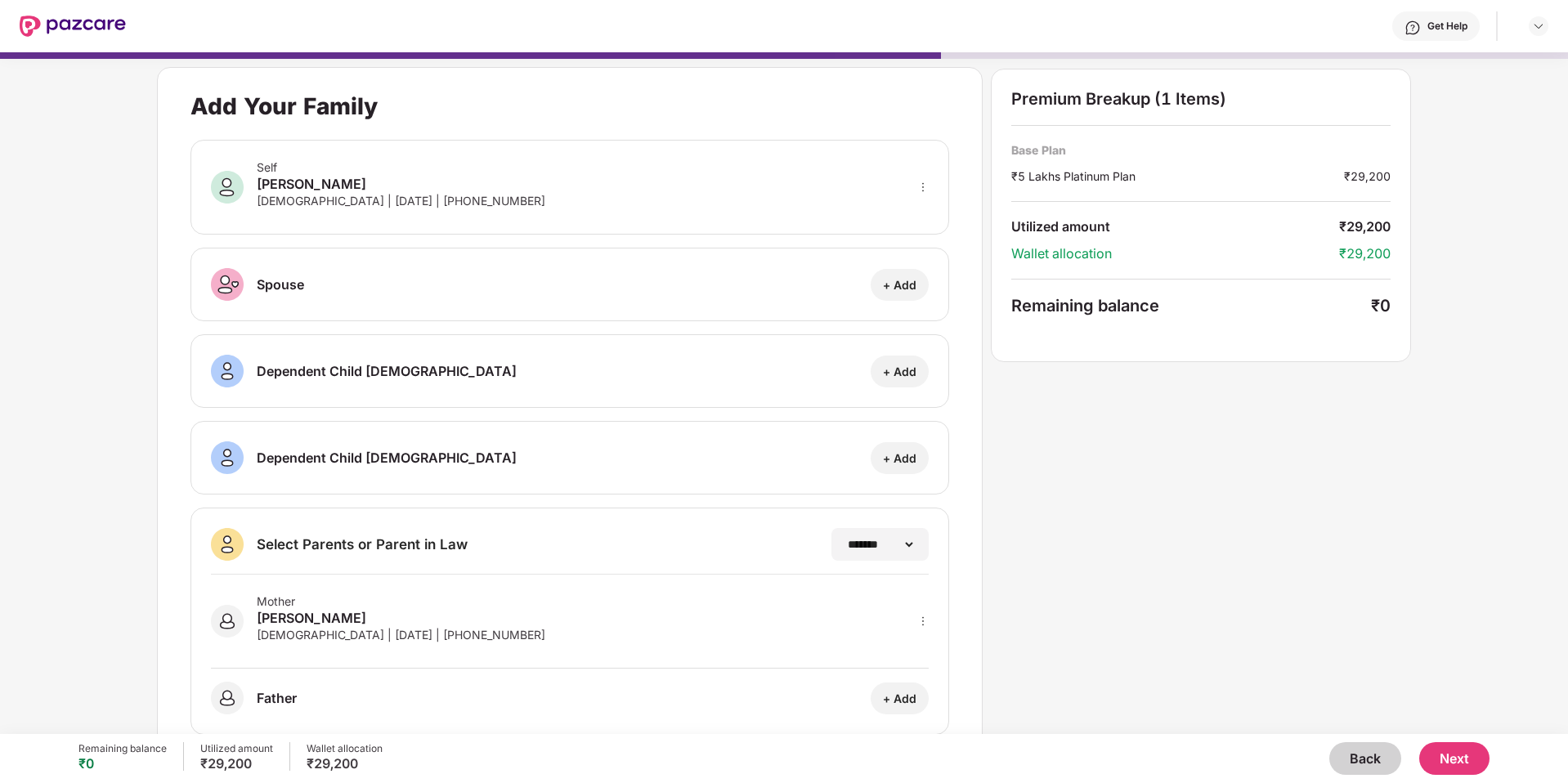
click at [1437, 760] on button "Next" at bounding box center [1454, 758] width 70 height 32
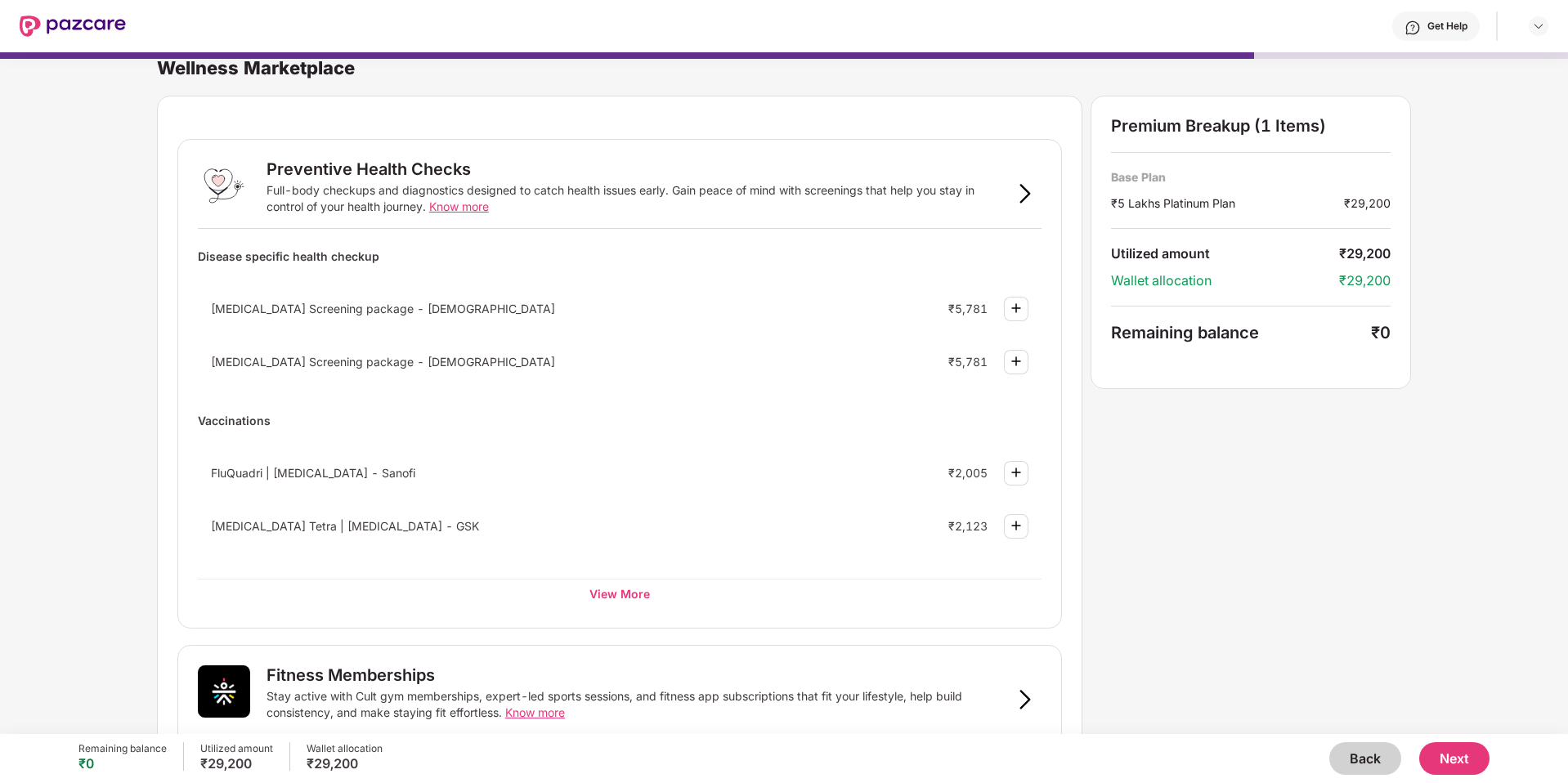
scroll to position [0, 0]
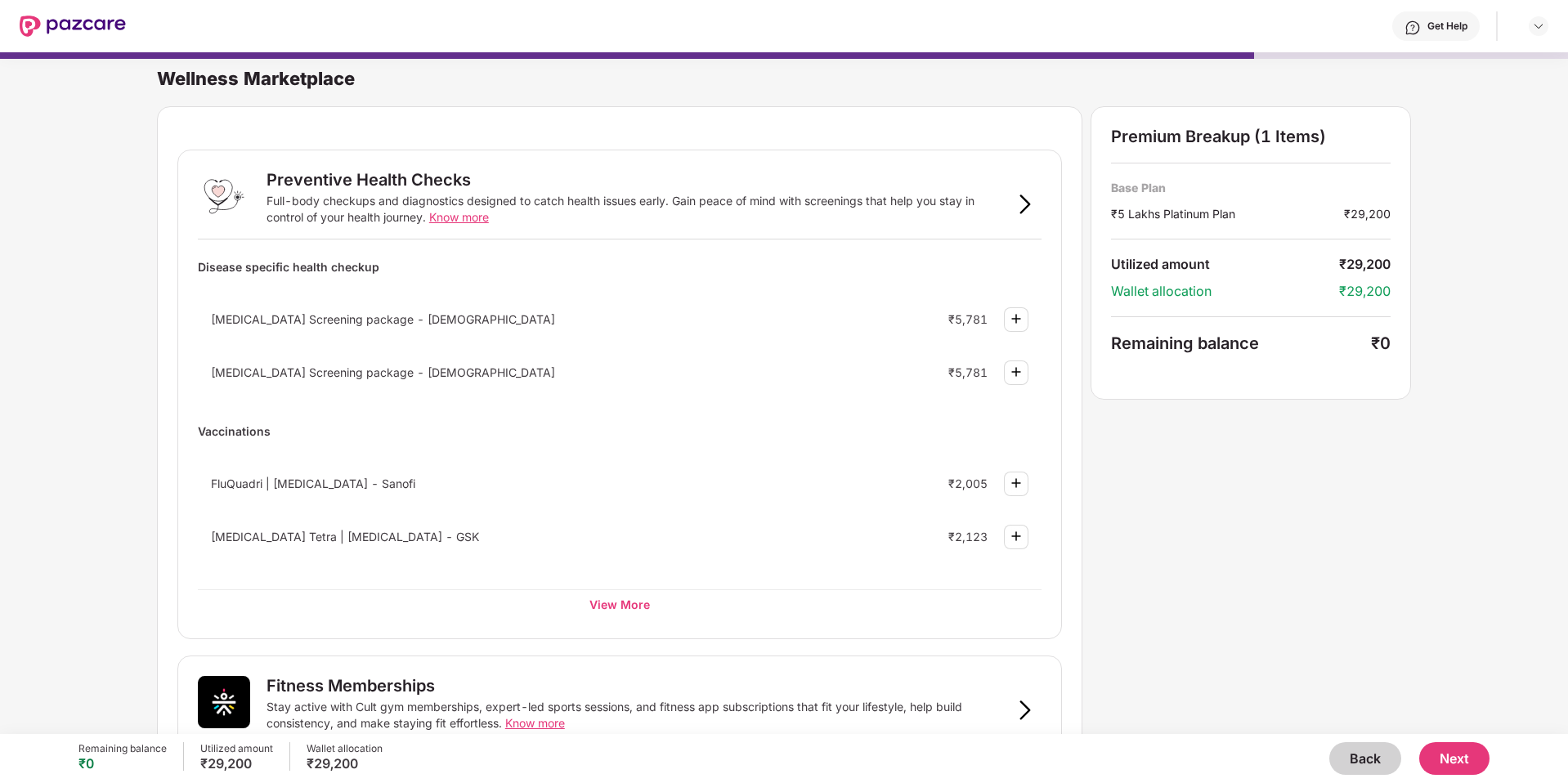
click at [306, 372] on span "[MEDICAL_DATA] Screening package - [DEMOGRAPHIC_DATA]" at bounding box center [383, 372] width 344 height 14
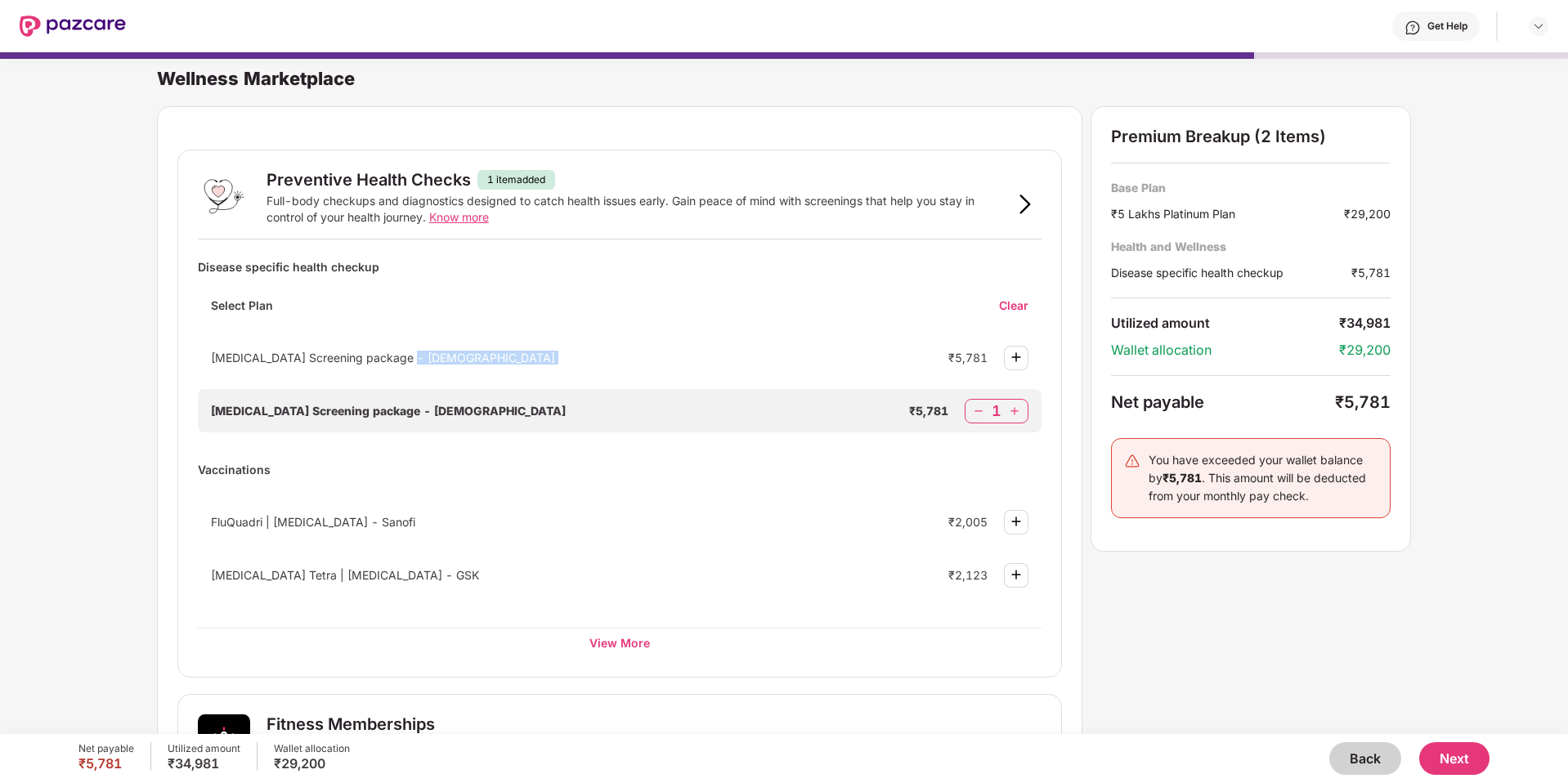
click at [306, 372] on div "[MEDICAL_DATA] Screening package - [DEMOGRAPHIC_DATA] ₹5,781" at bounding box center [619, 357] width 844 height 43
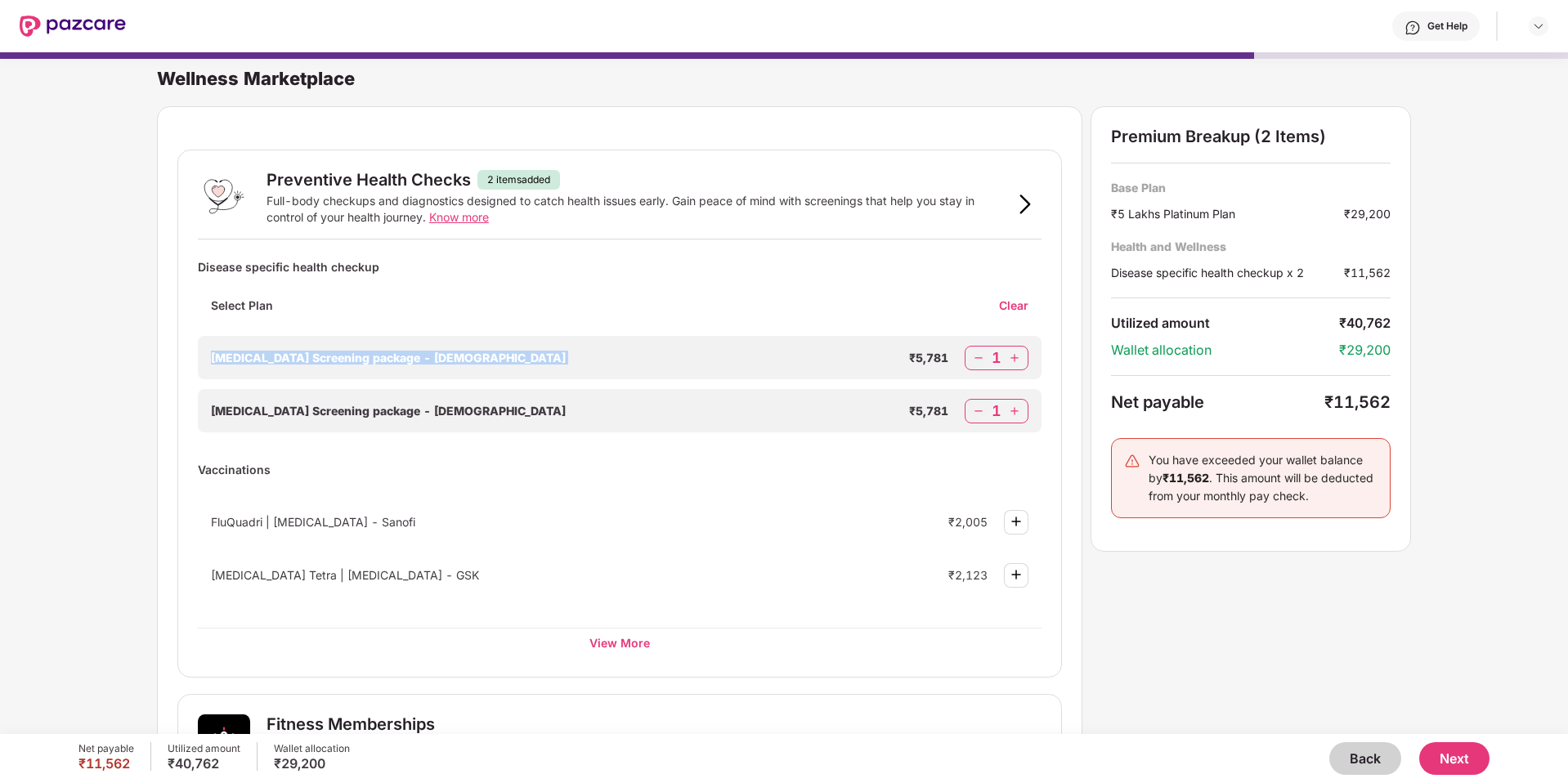
click at [982, 409] on img at bounding box center [978, 411] width 17 height 17
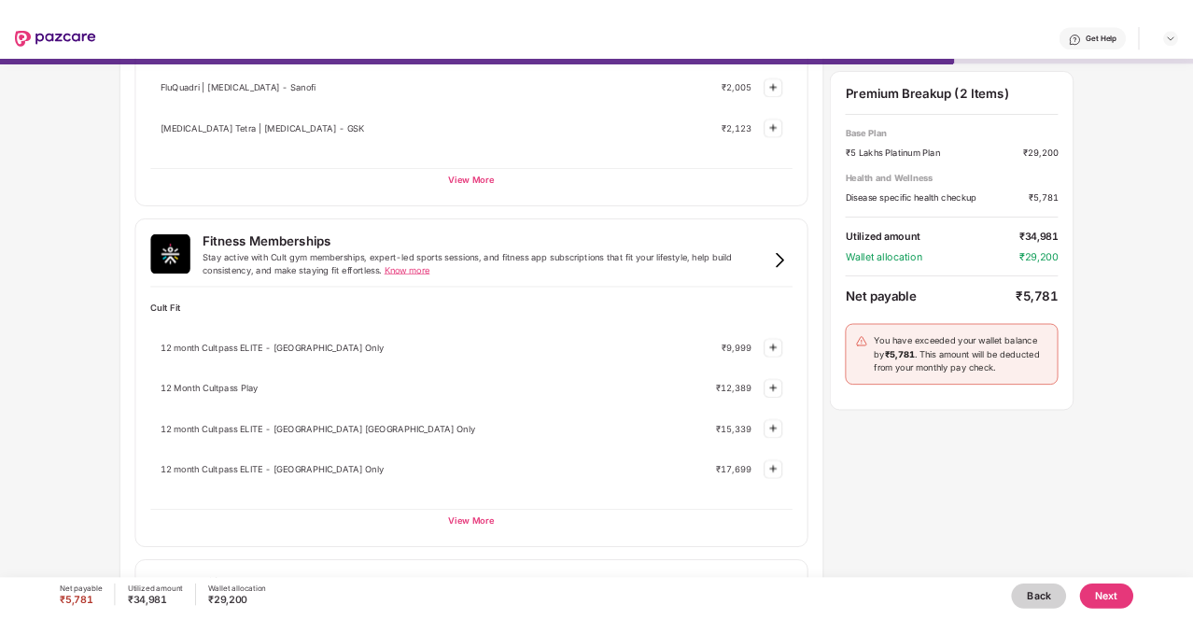
scroll to position [747, 0]
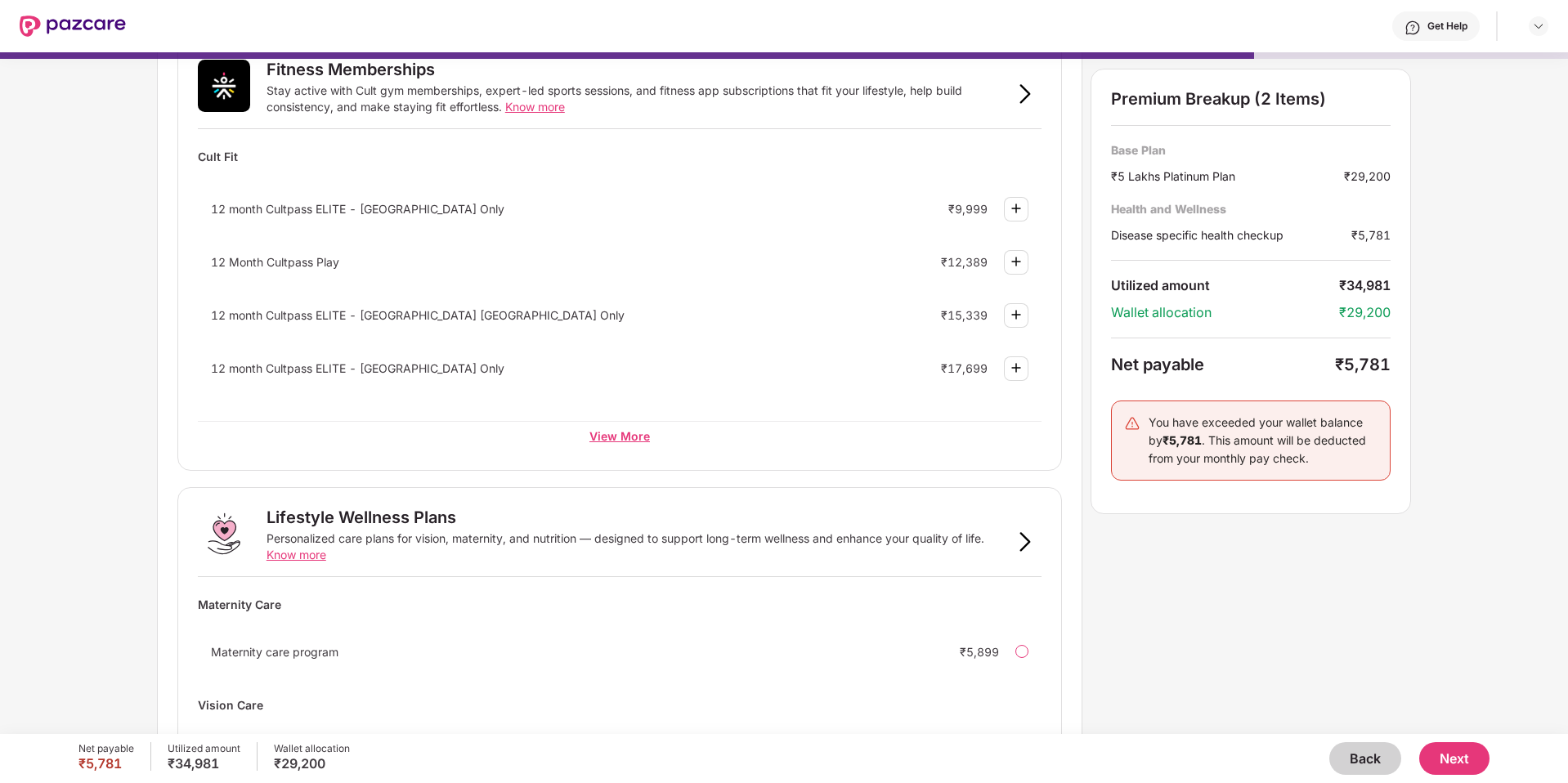
click at [630, 437] on div "View More" at bounding box center [619, 436] width 844 height 30
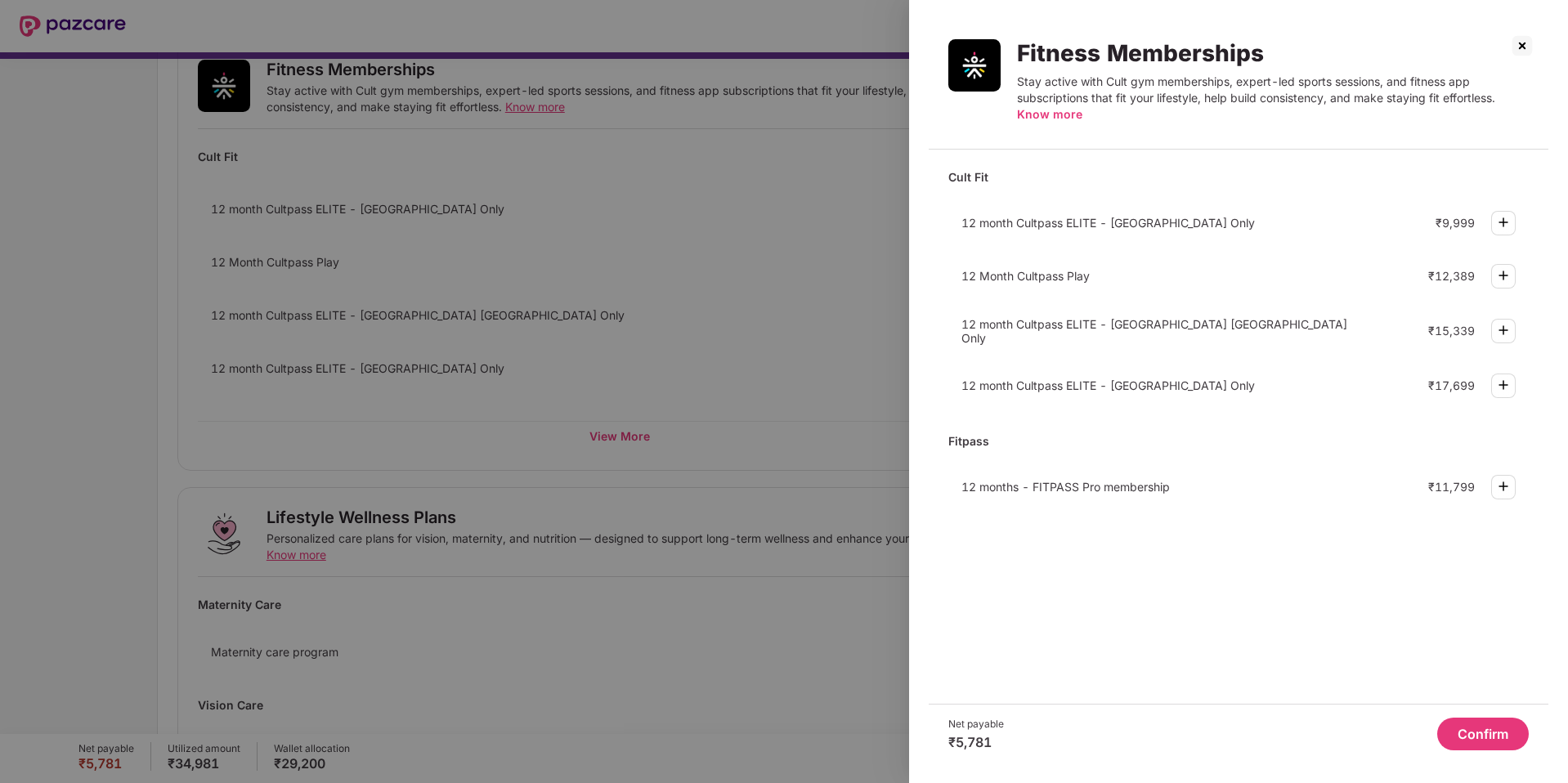
click at [1518, 46] on img at bounding box center [1522, 46] width 26 height 26
